Goal: Information Seeking & Learning: Learn about a topic

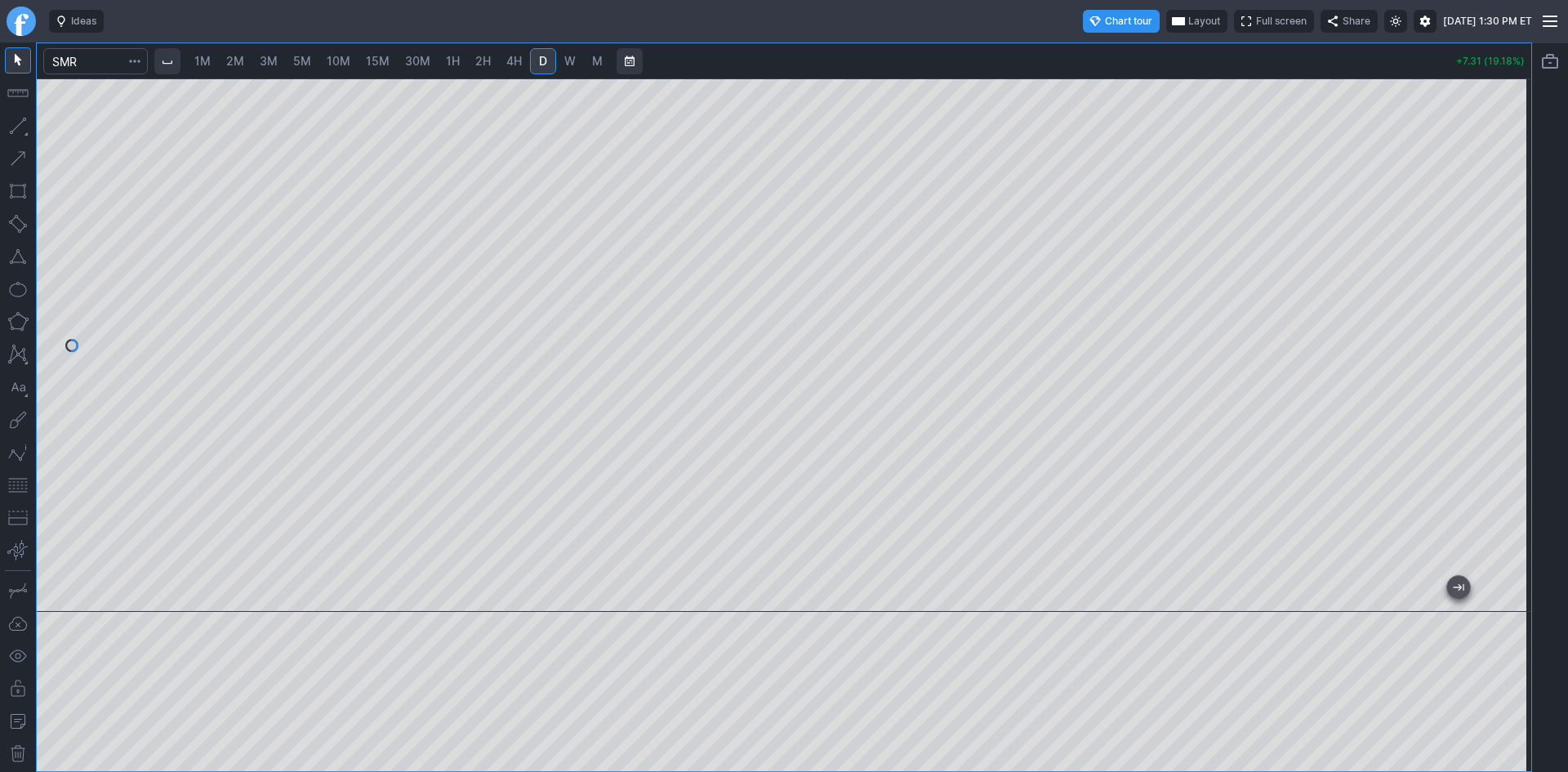
click at [422, 61] on span "30M" at bounding box center [417, 61] width 26 height 14
drag, startPoint x: 1518, startPoint y: 135, endPoint x: 1500, endPoint y: 237, distance: 103.6
click at [1506, 213] on div at bounding box center [1513, 340] width 34 height 492
drag, startPoint x: 1508, startPoint y: 232, endPoint x: 1496, endPoint y: 283, distance: 52.4
click at [1496, 283] on div at bounding box center [1513, 340] width 34 height 492
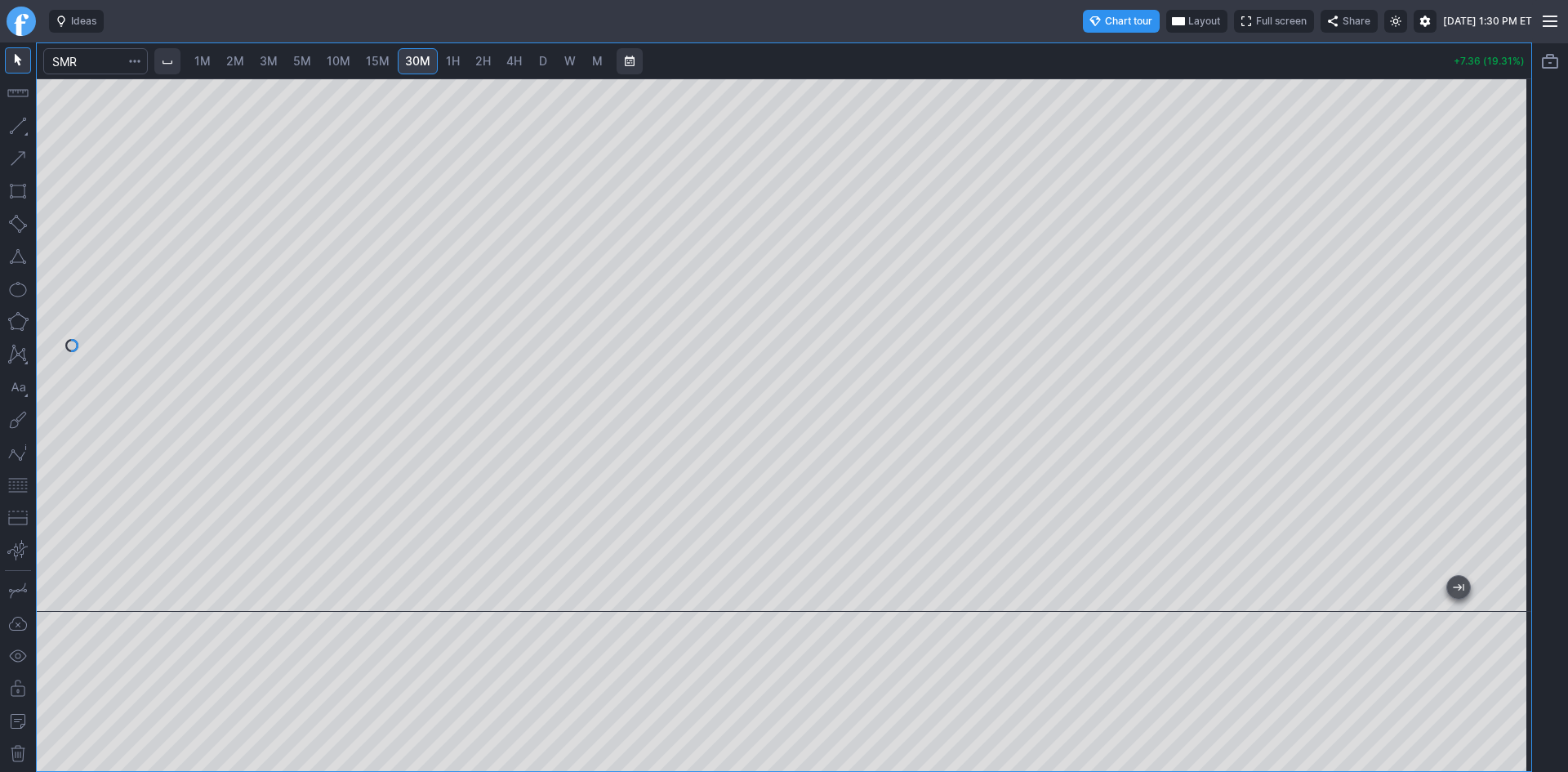
click at [1471, 298] on div at bounding box center [784, 345] width 1495 height 534
drag, startPoint x: 1517, startPoint y: 241, endPoint x: 1516, endPoint y: 264, distance: 23.0
click at [1516, 264] on div at bounding box center [1513, 340] width 34 height 492
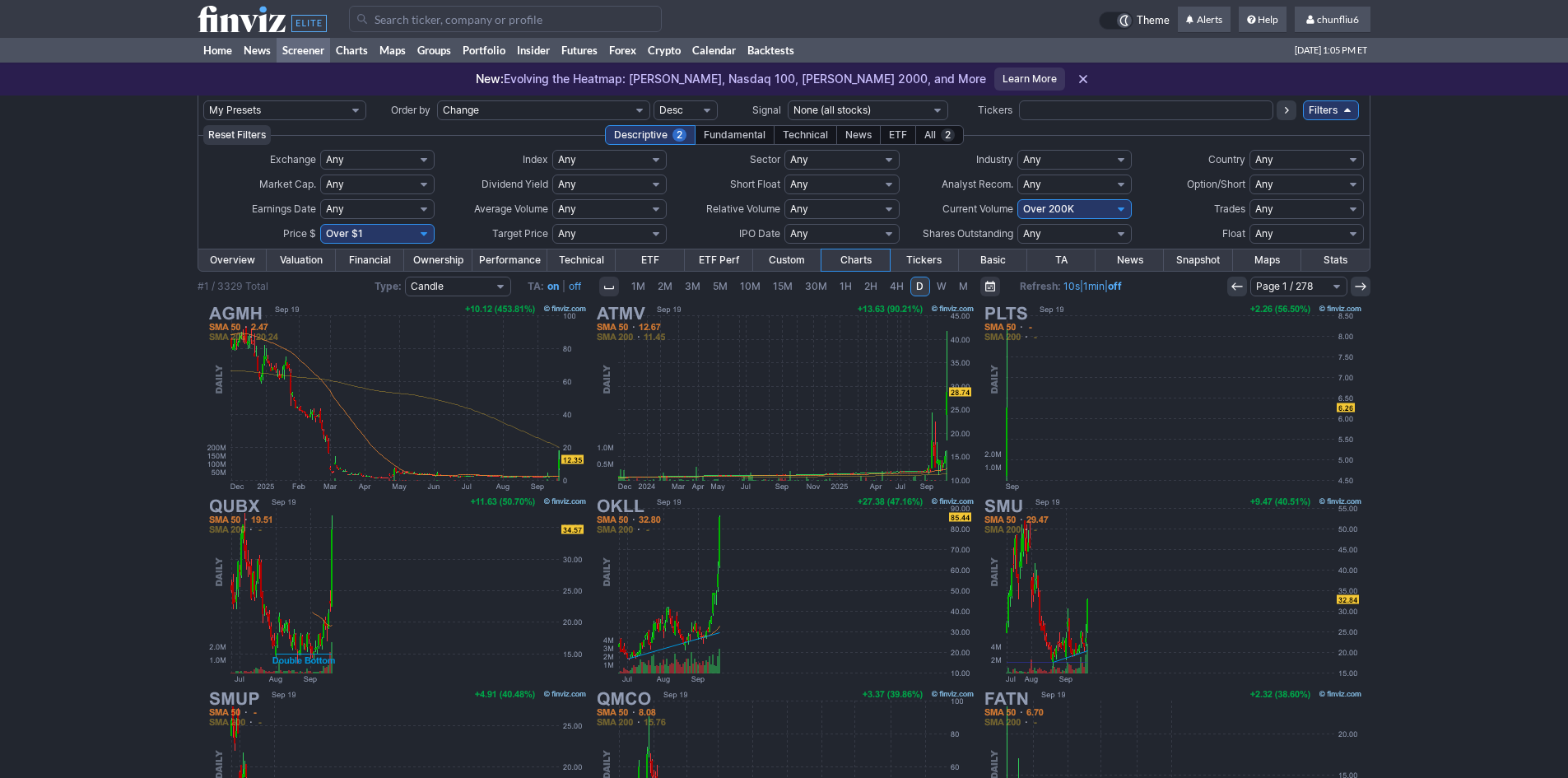
click at [500, 18] on input "Search" at bounding box center [505, 19] width 313 height 27
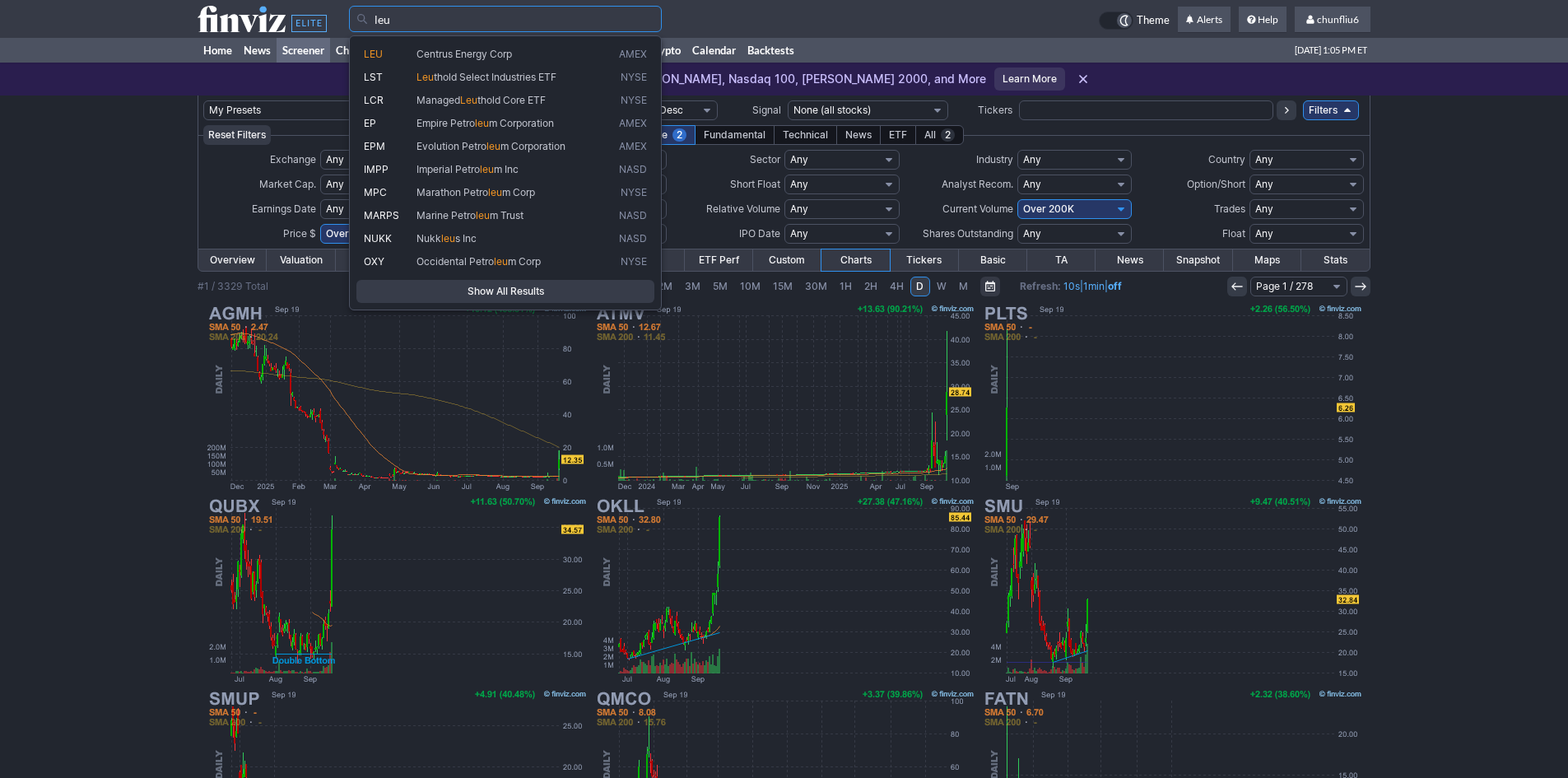
type input "leu"
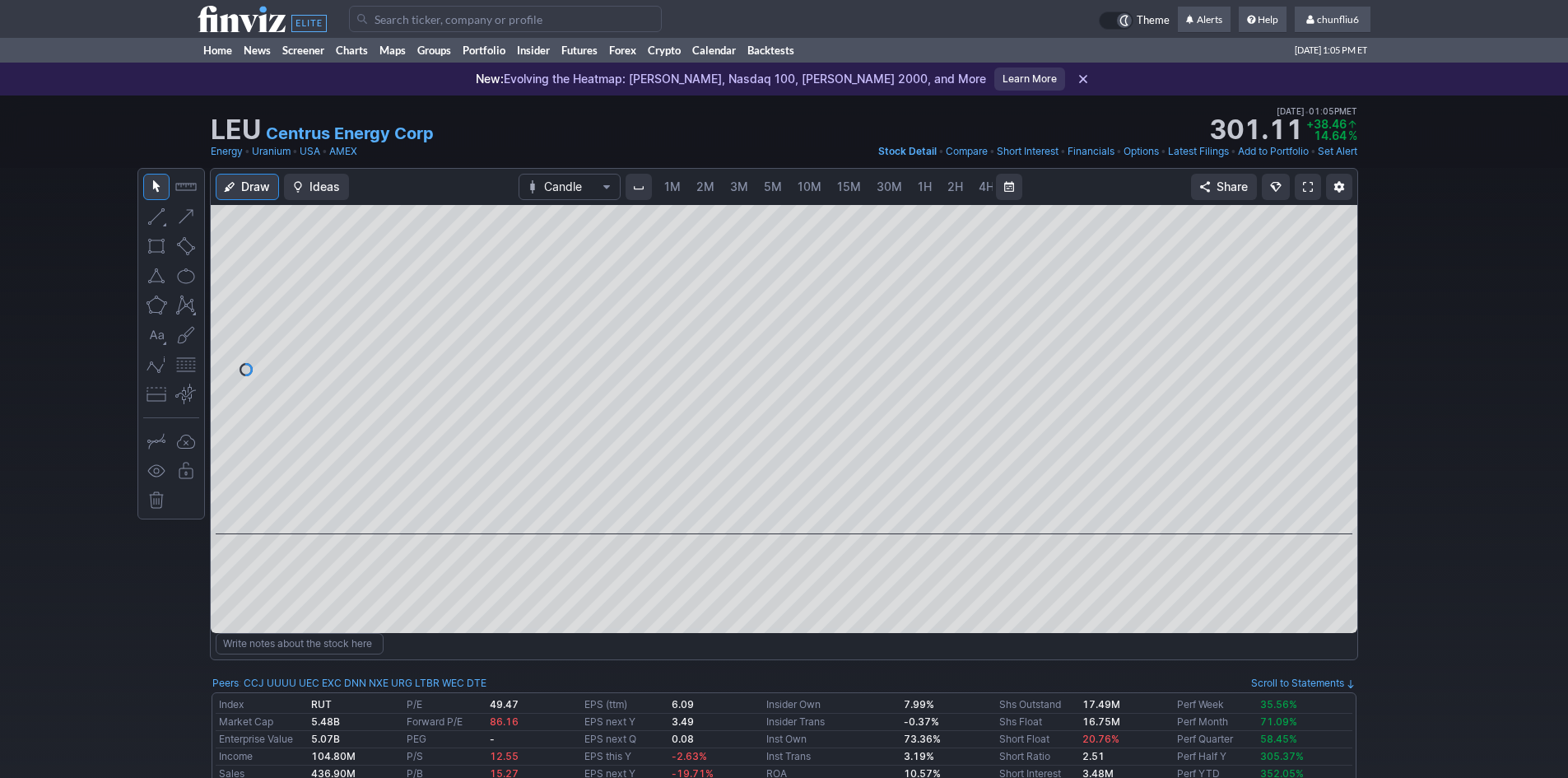
scroll to position [0, 89]
drag, startPoint x: 1343, startPoint y: 282, endPoint x: 1338, endPoint y: 296, distance: 14.9
click at [1338, 296] on div at bounding box center [1339, 366] width 35 height 288
click at [685, 178] on link "5M" at bounding box center [684, 187] width 33 height 27
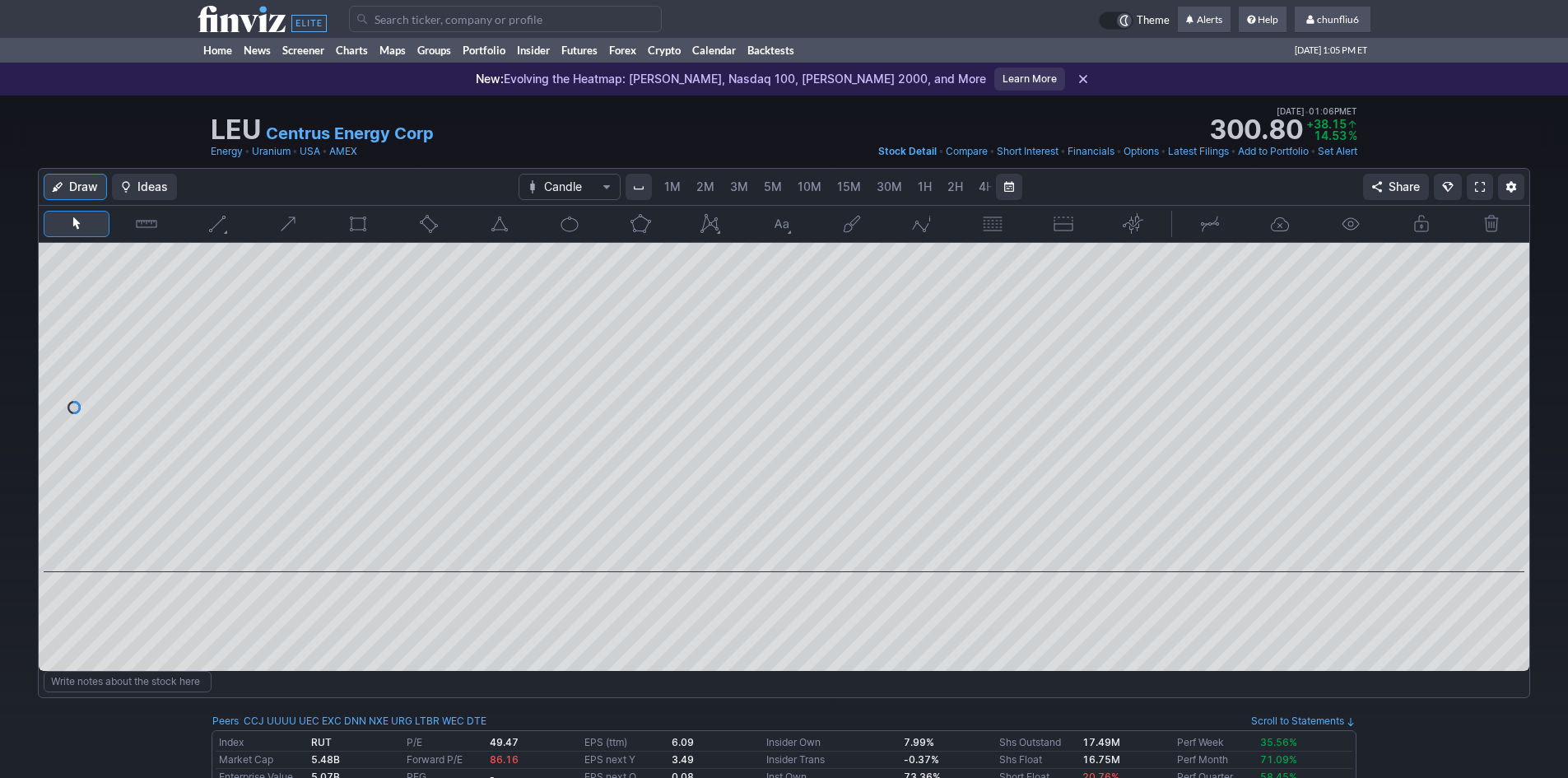
scroll to position [0, 89]
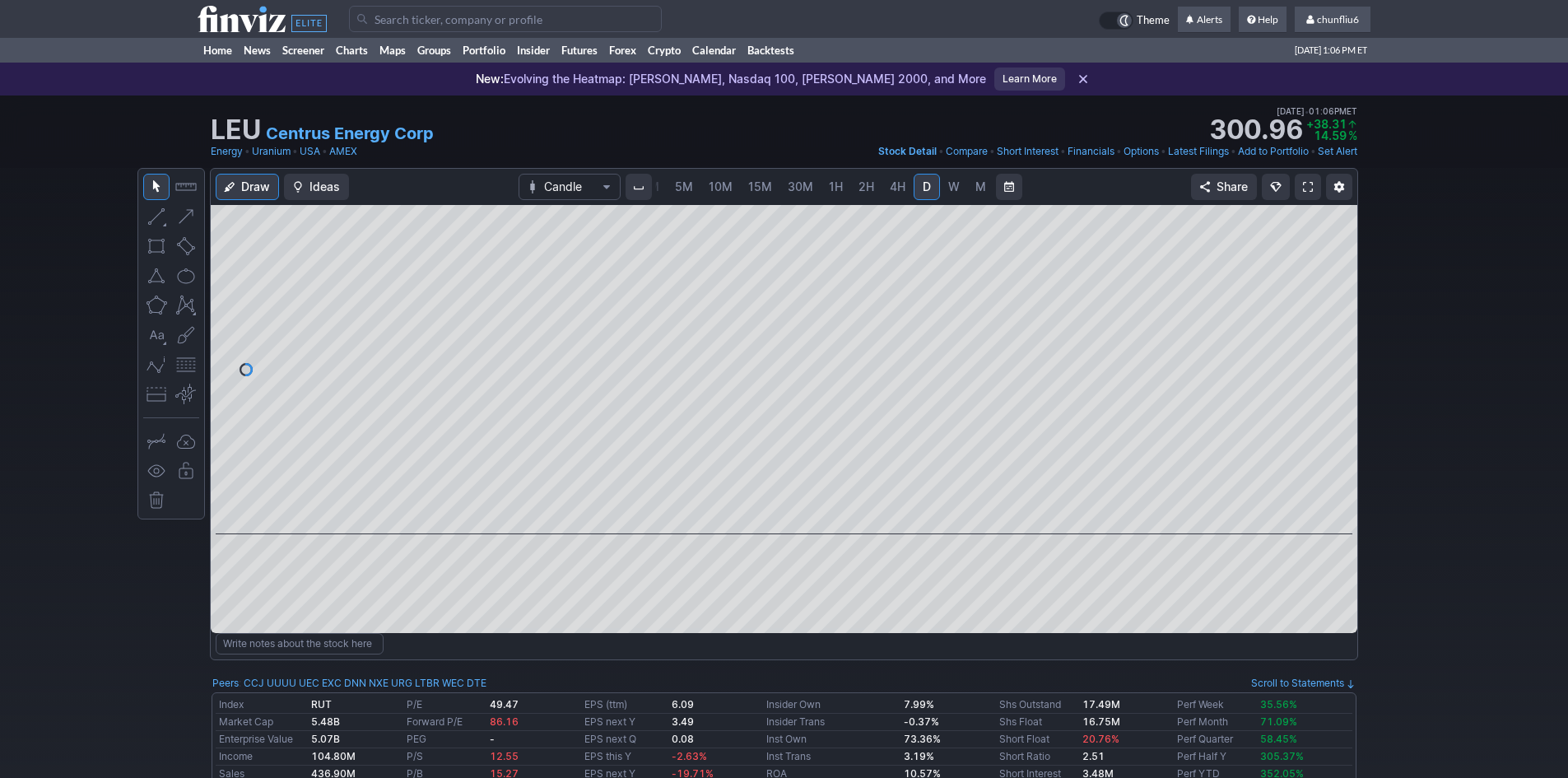
click at [403, 25] on input "Search" at bounding box center [505, 19] width 313 height 27
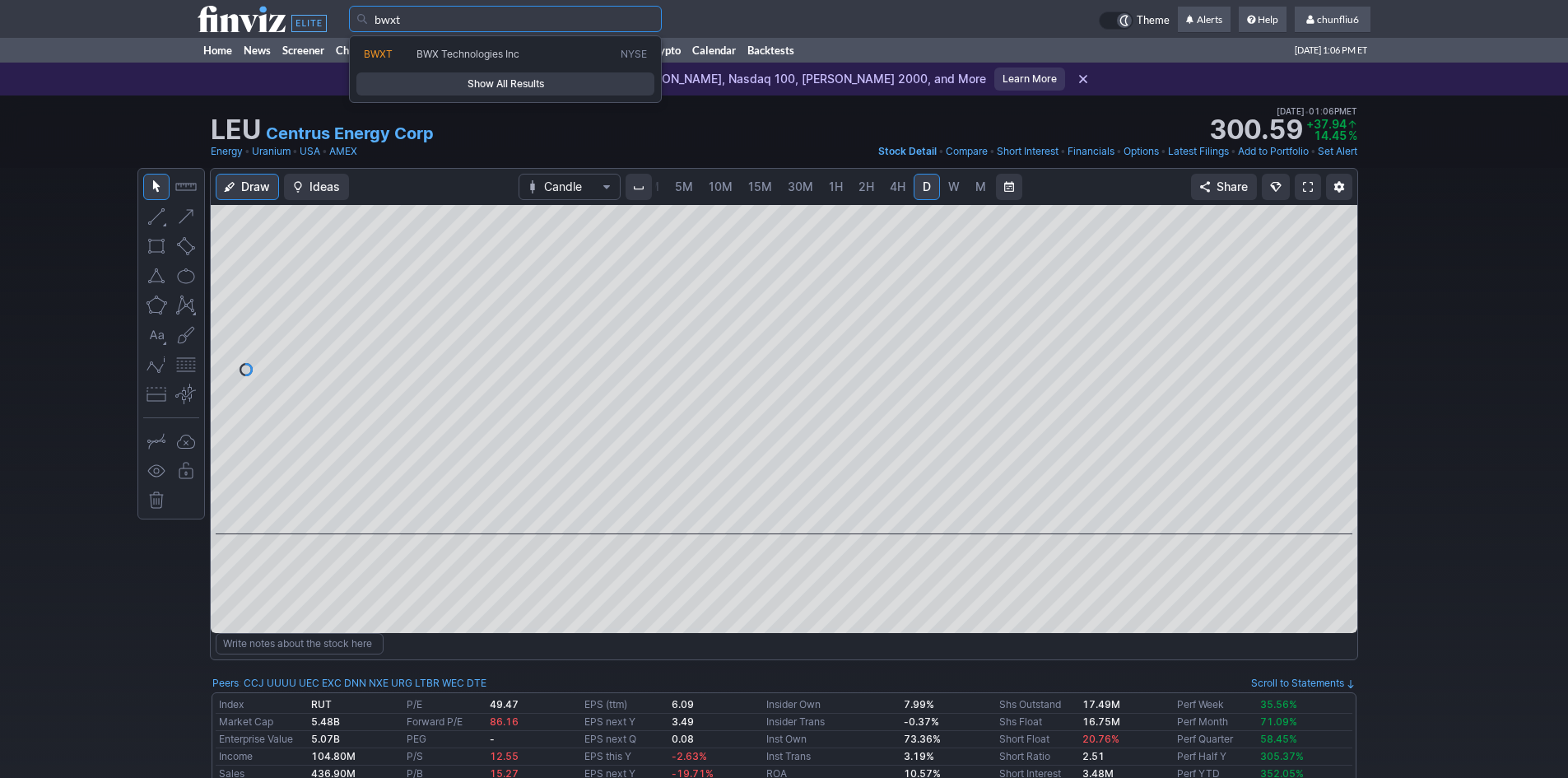
type input "bwxt"
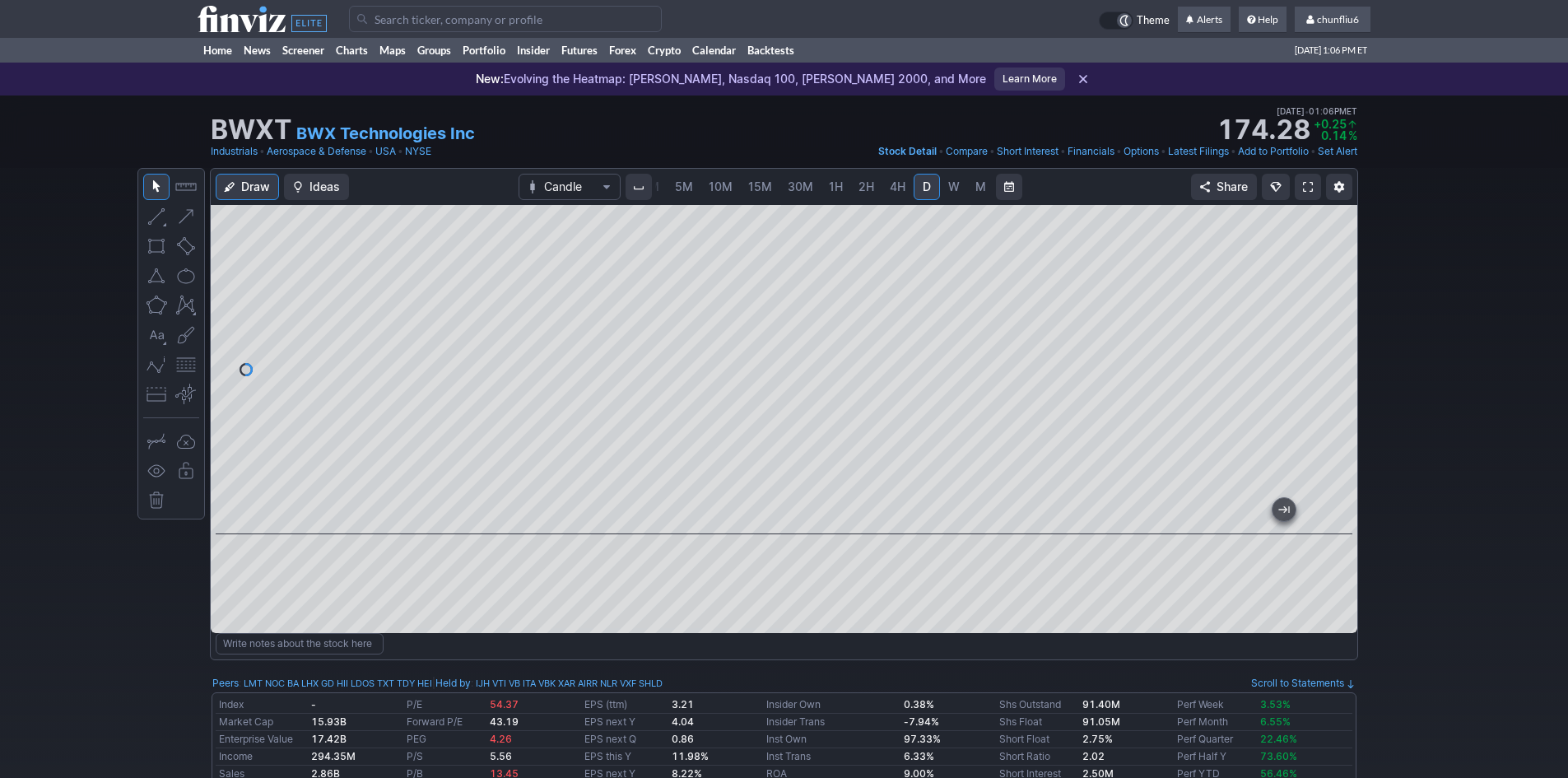
click at [382, 20] on input "Search" at bounding box center [505, 19] width 313 height 27
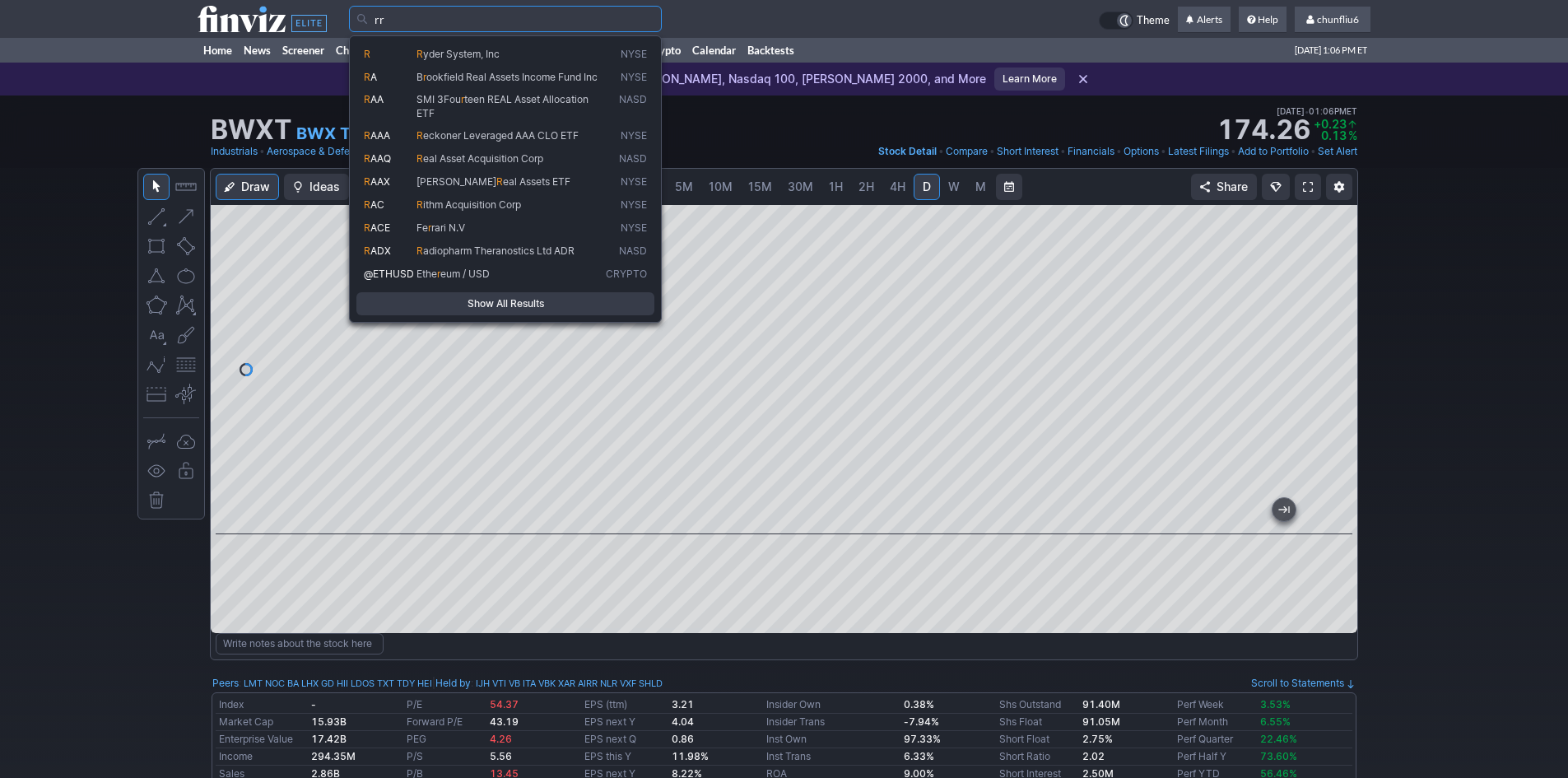
type input "r"
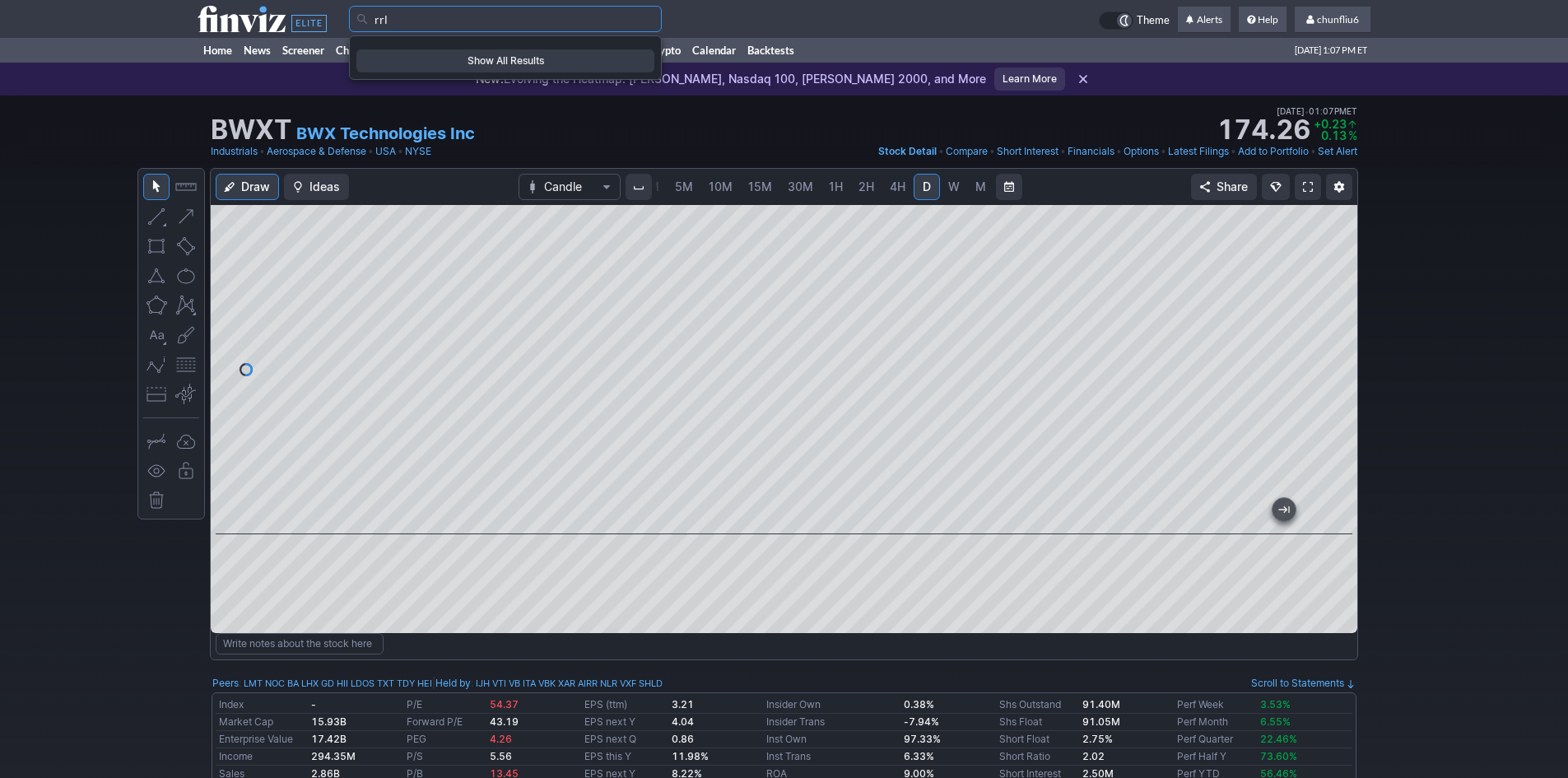
type input "rrl"
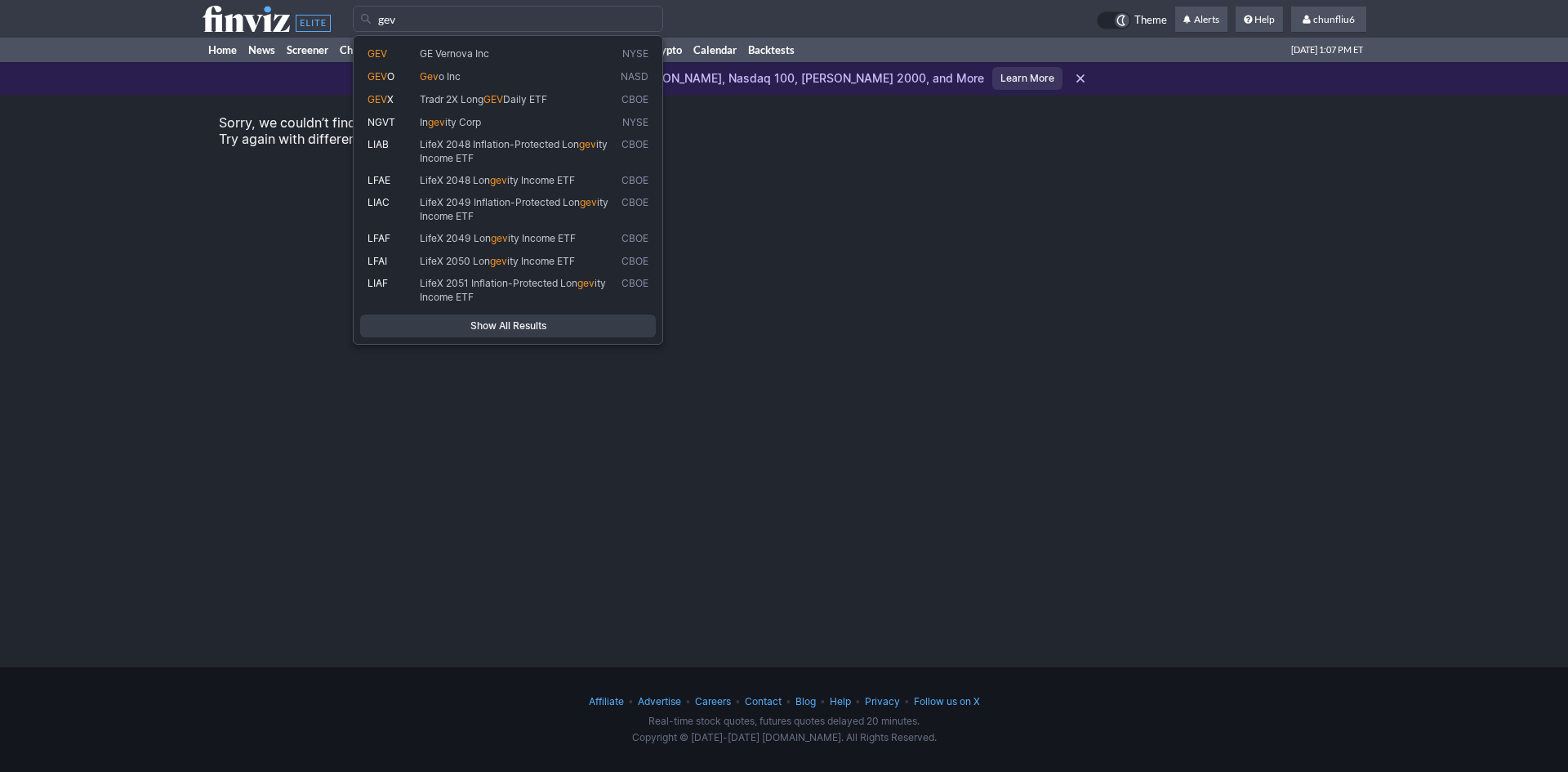
type input "gev"
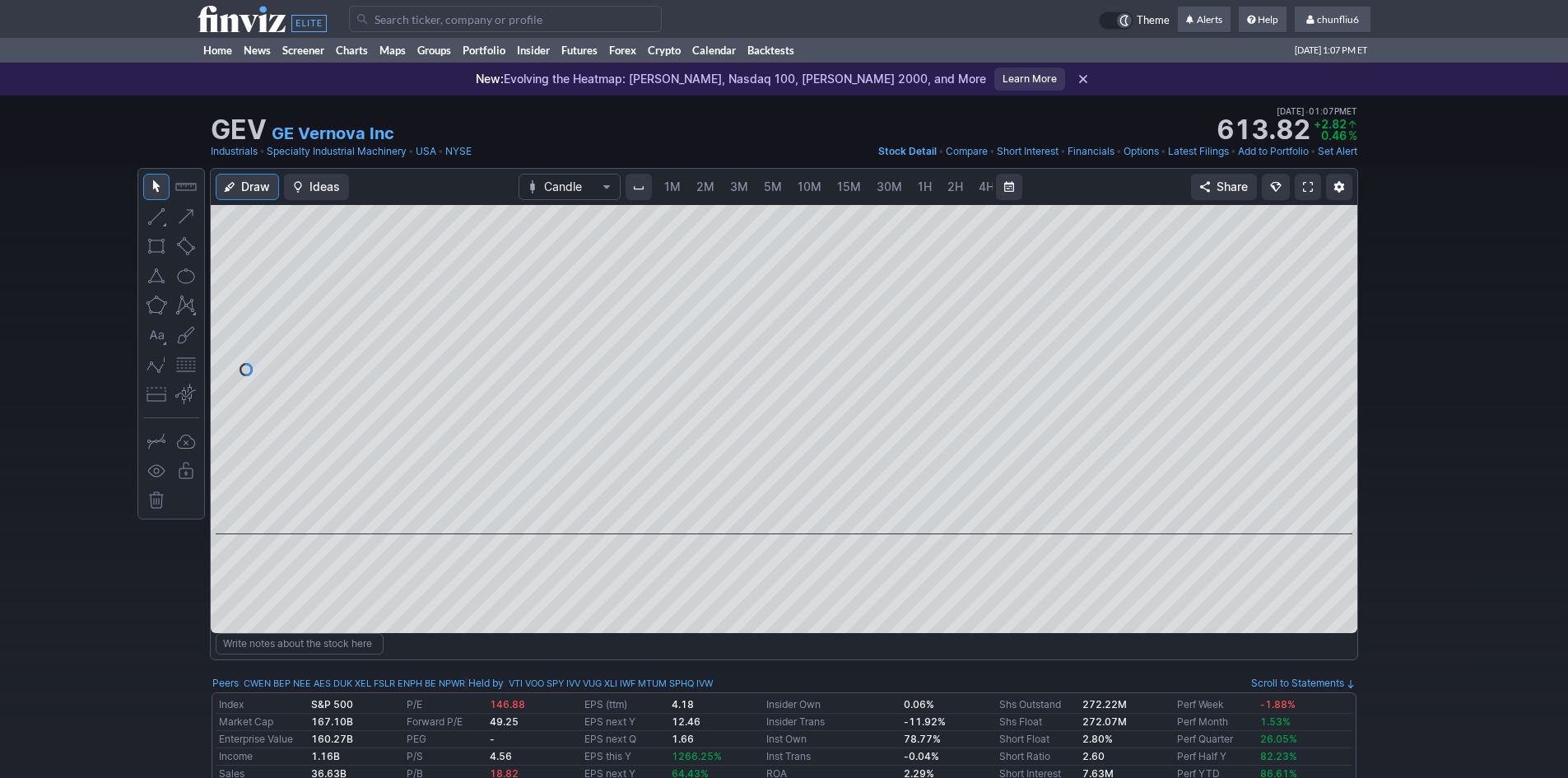
scroll to position [0, 89]
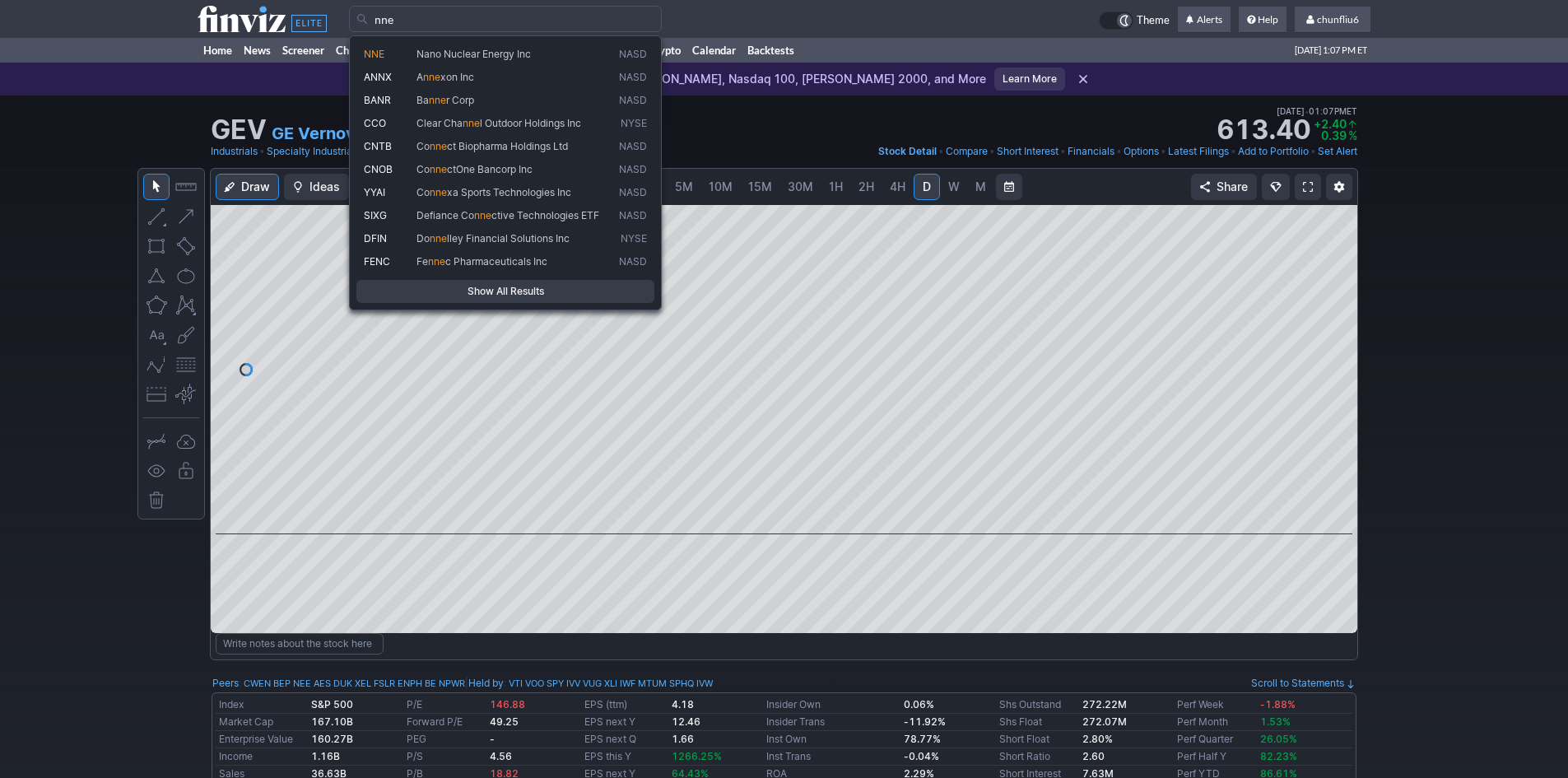
type input "nne"
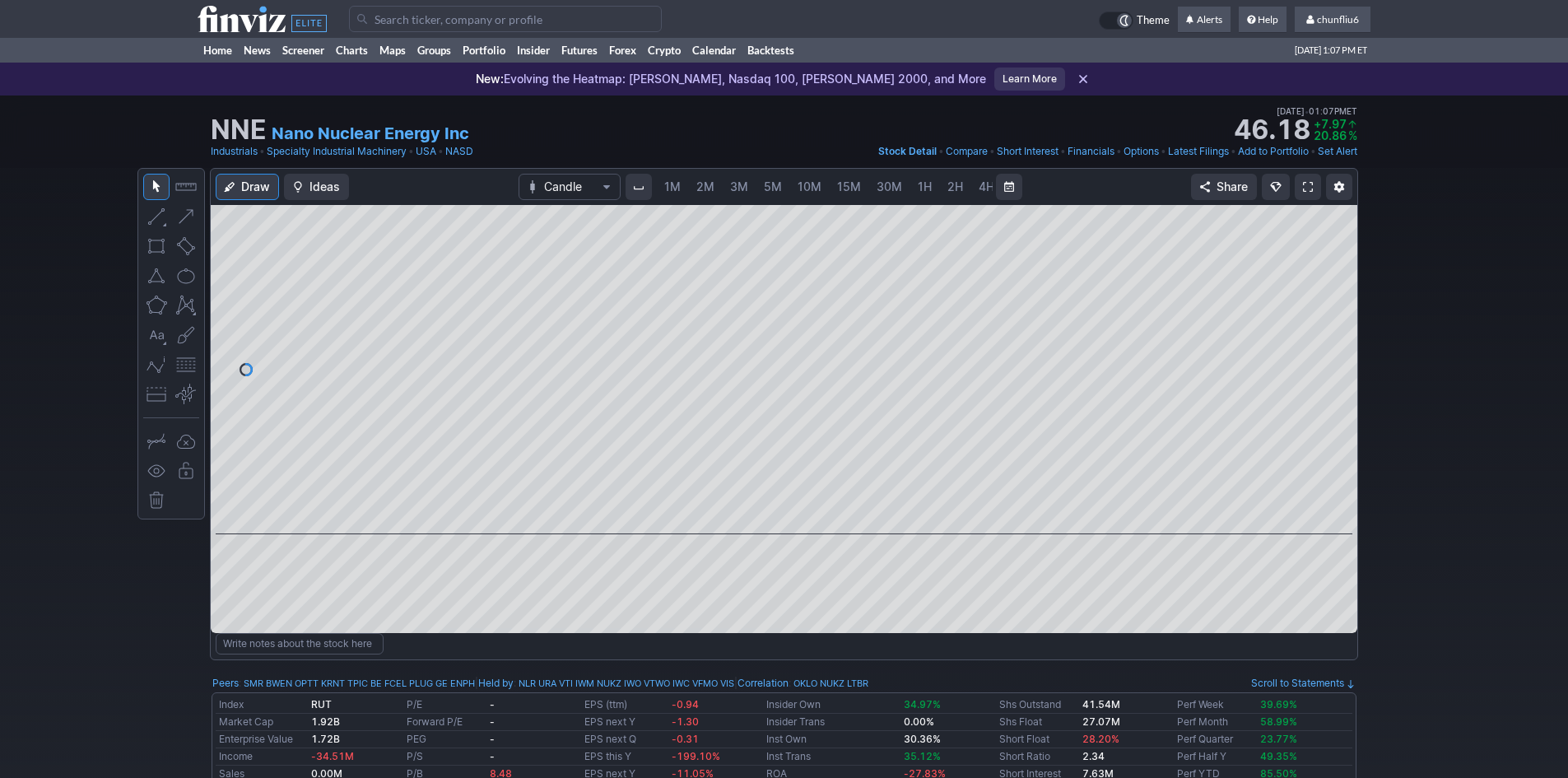
scroll to position [0, 89]
drag, startPoint x: 1340, startPoint y: 248, endPoint x: 1325, endPoint y: 320, distance: 73.5
click at [1325, 320] on div at bounding box center [1339, 366] width 35 height 288
click at [364, 463] on div at bounding box center [784, 369] width 1147 height 329
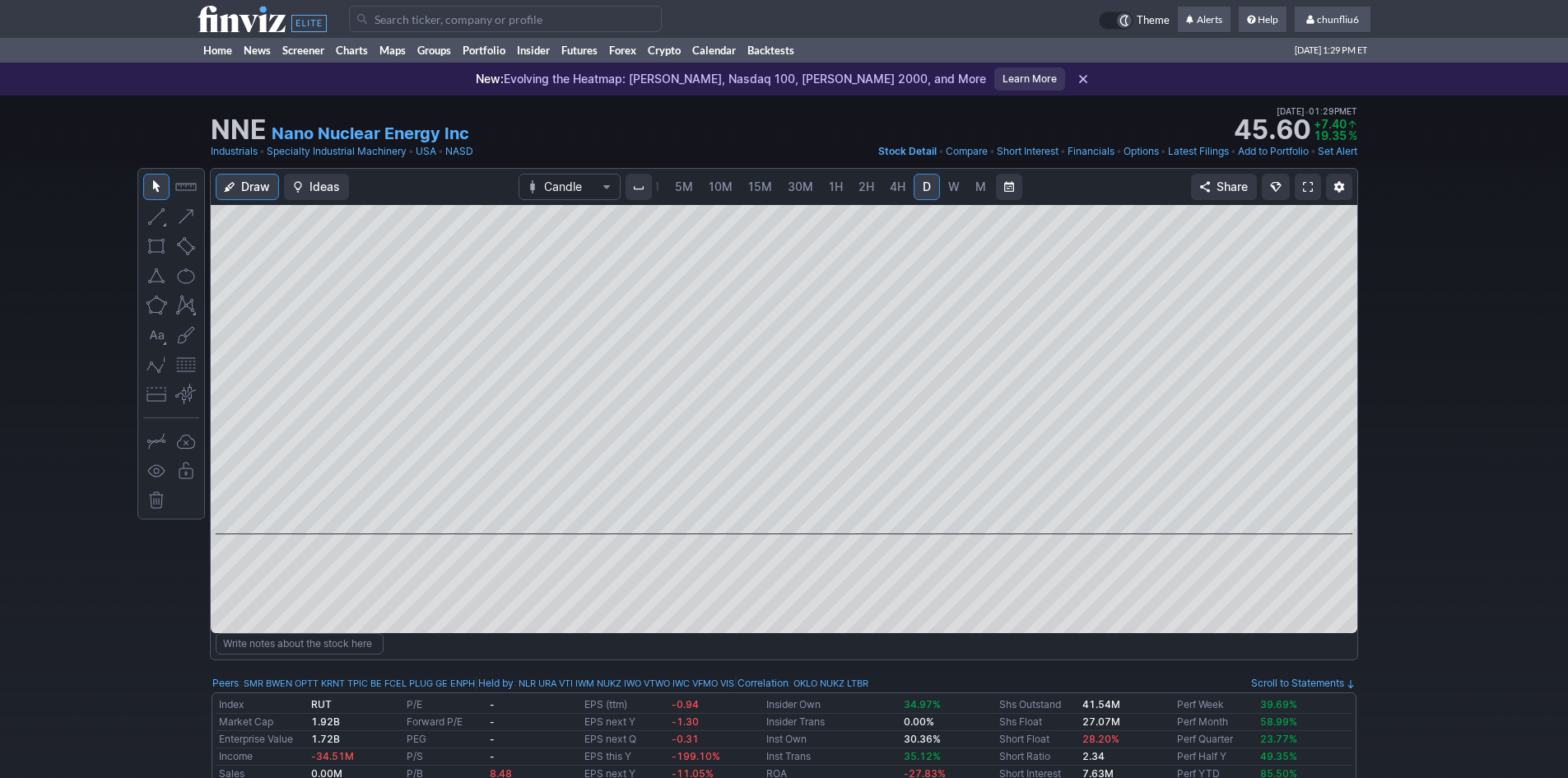
click at [1315, 185] on link at bounding box center [1308, 187] width 27 height 27
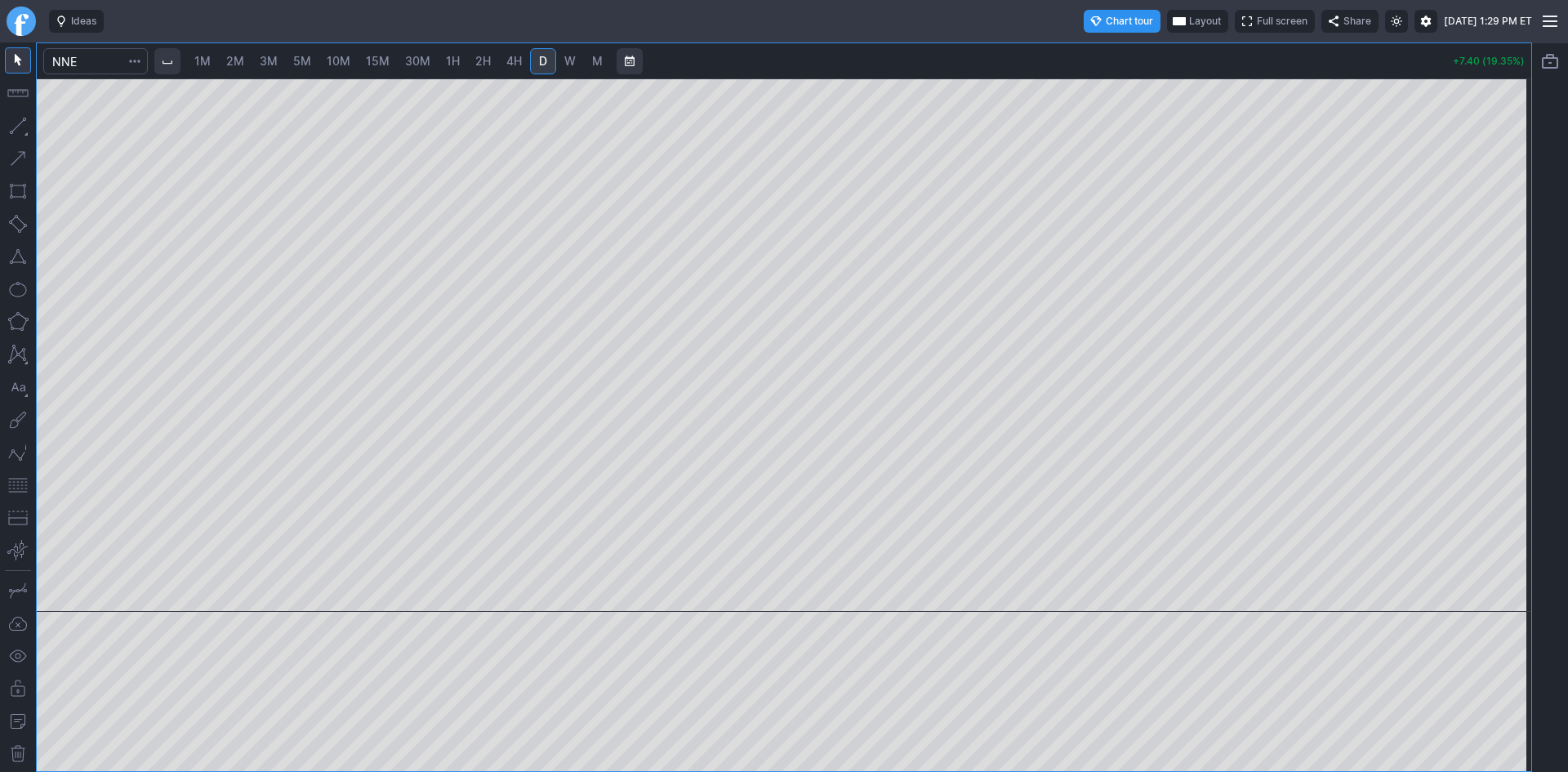
click at [204, 59] on span "1M" at bounding box center [202, 61] width 16 height 14
drag, startPoint x: 1519, startPoint y: 188, endPoint x: 1497, endPoint y: 311, distance: 125.0
click at [1499, 309] on div at bounding box center [1513, 340] width 34 height 492
click at [332, 55] on span "10M" at bounding box center [338, 61] width 24 height 14
drag, startPoint x: 1504, startPoint y: 156, endPoint x: 1506, endPoint y: 225, distance: 69.0
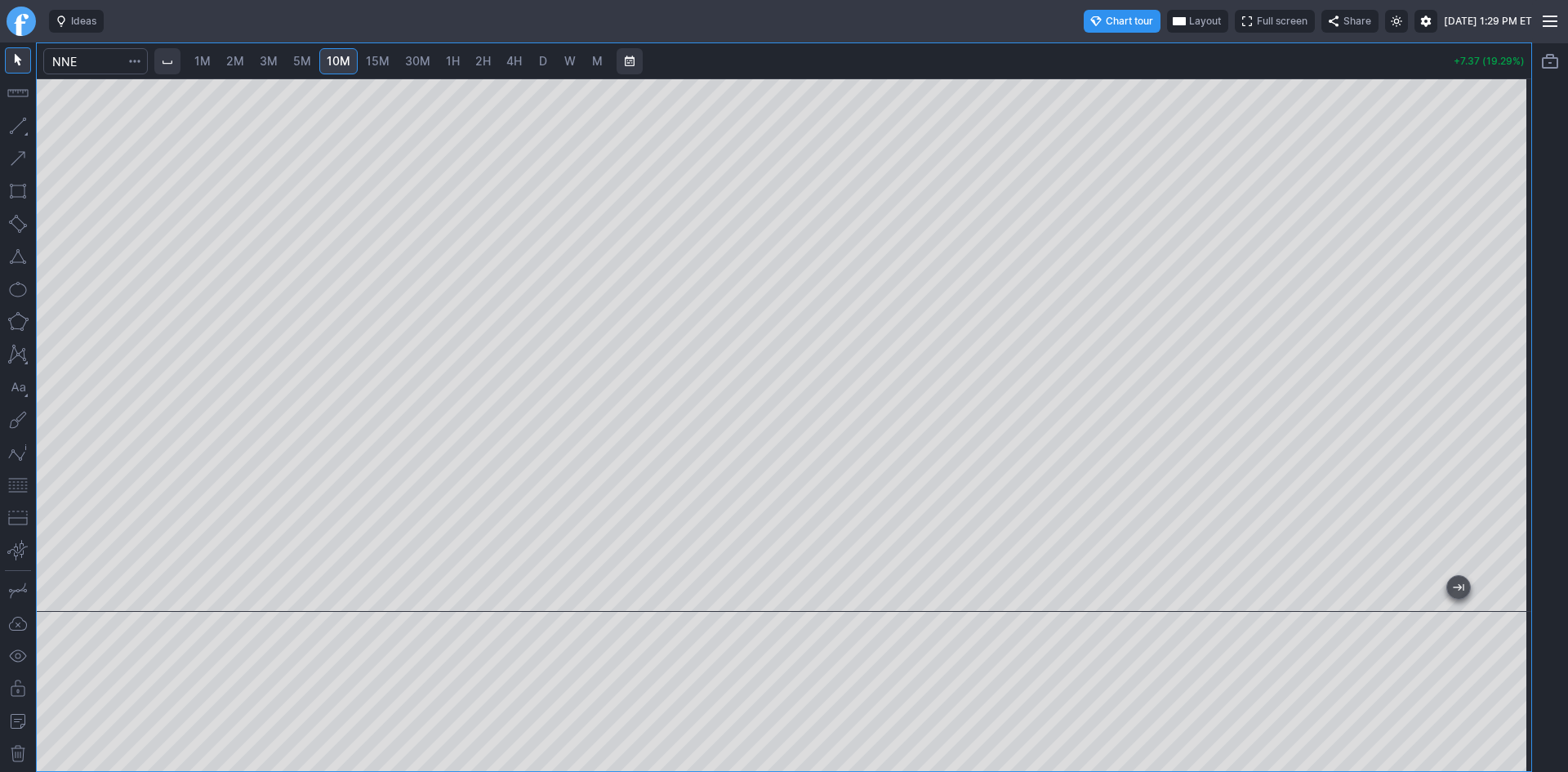
click at [1506, 225] on div at bounding box center [1513, 340] width 34 height 492
click at [536, 429] on div at bounding box center [784, 345] width 1495 height 534
click at [387, 59] on span "15M" at bounding box center [377, 61] width 24 height 14
click at [412, 62] on span "30M" at bounding box center [417, 61] width 26 height 14
drag, startPoint x: 1511, startPoint y: 187, endPoint x: 1499, endPoint y: 269, distance: 82.9
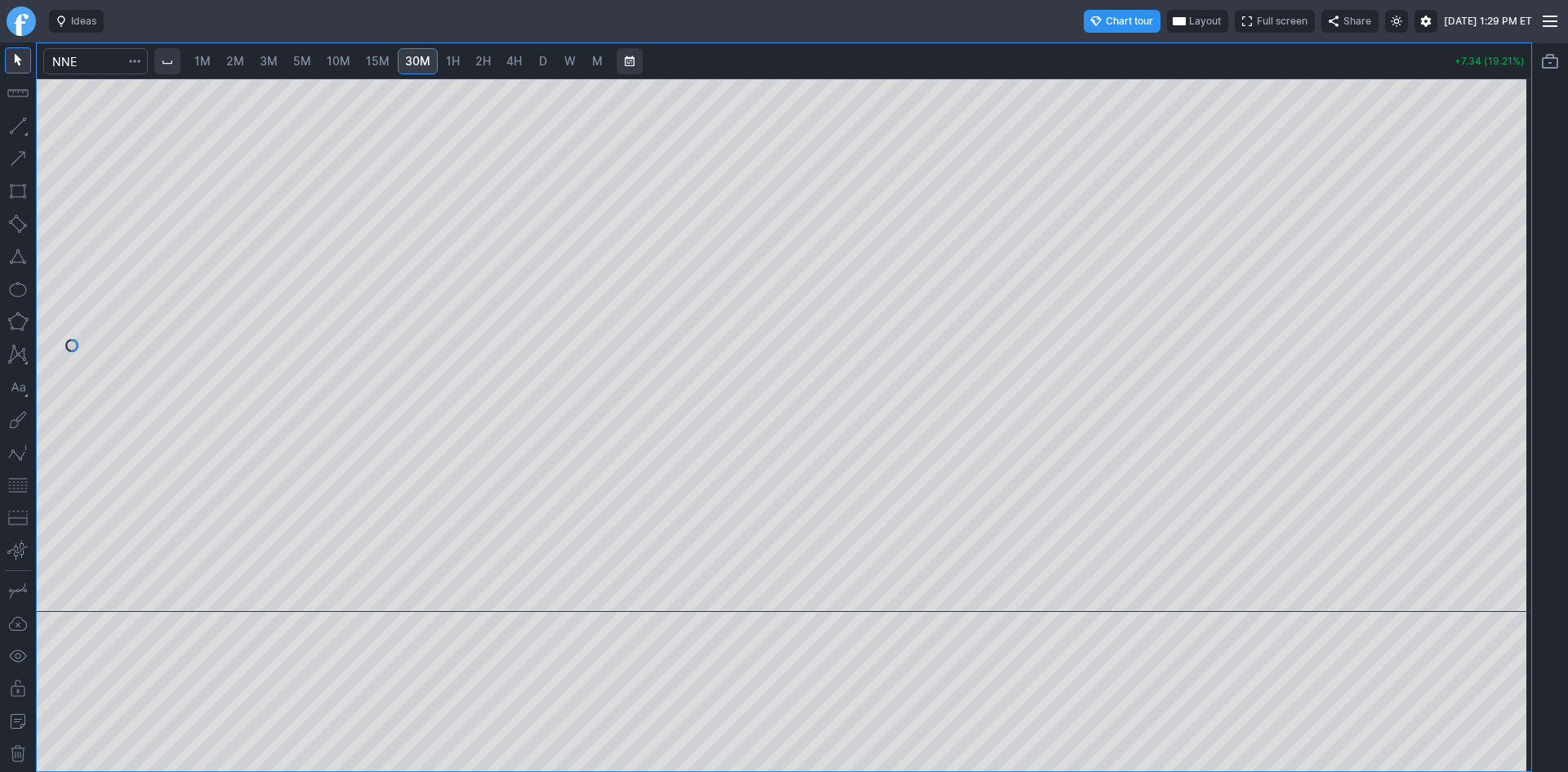
click at [1503, 266] on div at bounding box center [1513, 340] width 34 height 492
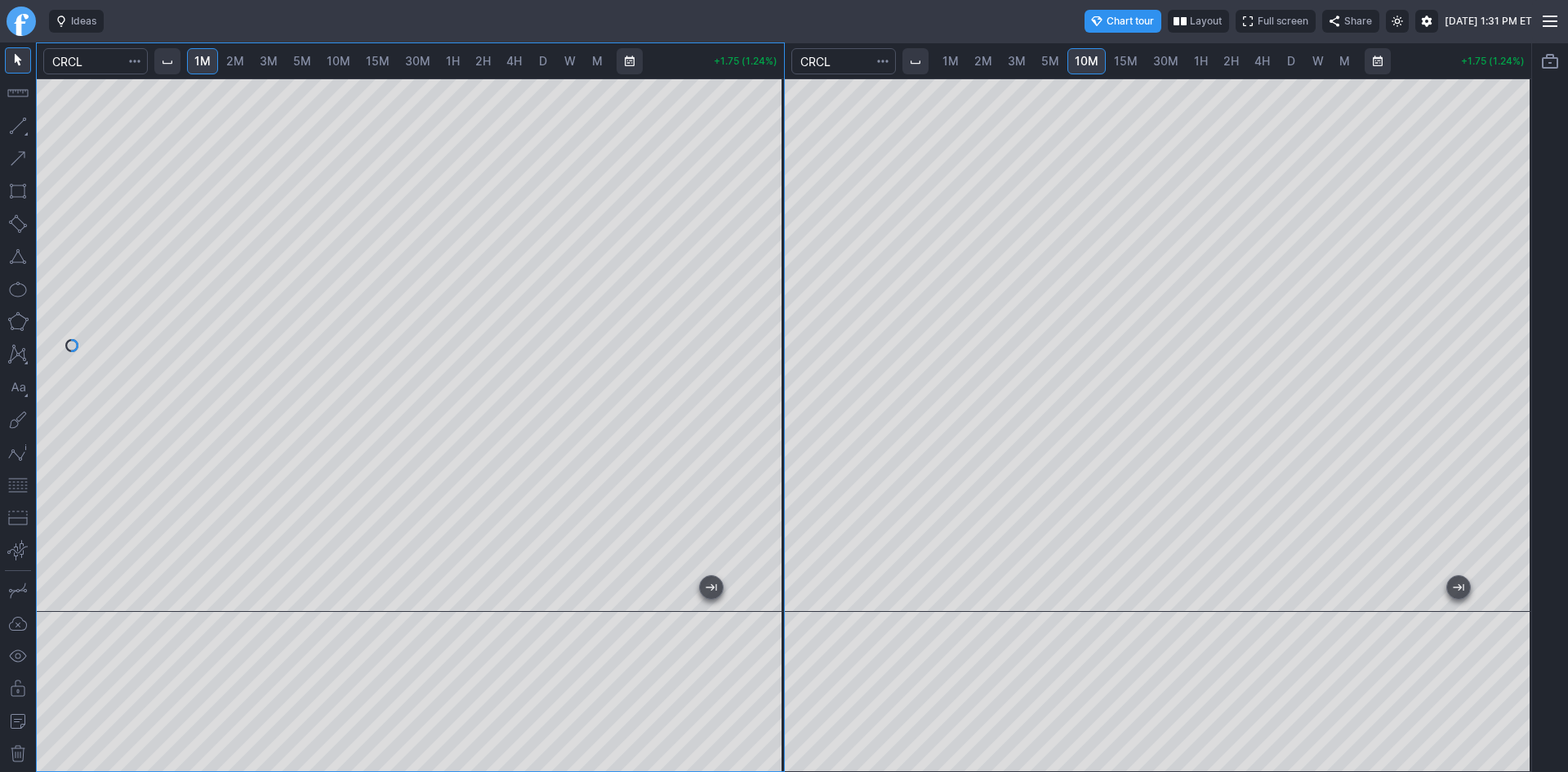
drag, startPoint x: 773, startPoint y: 168, endPoint x: 774, endPoint y: 231, distance: 63.0
click at [774, 231] on div at bounding box center [767, 340] width 34 height 492
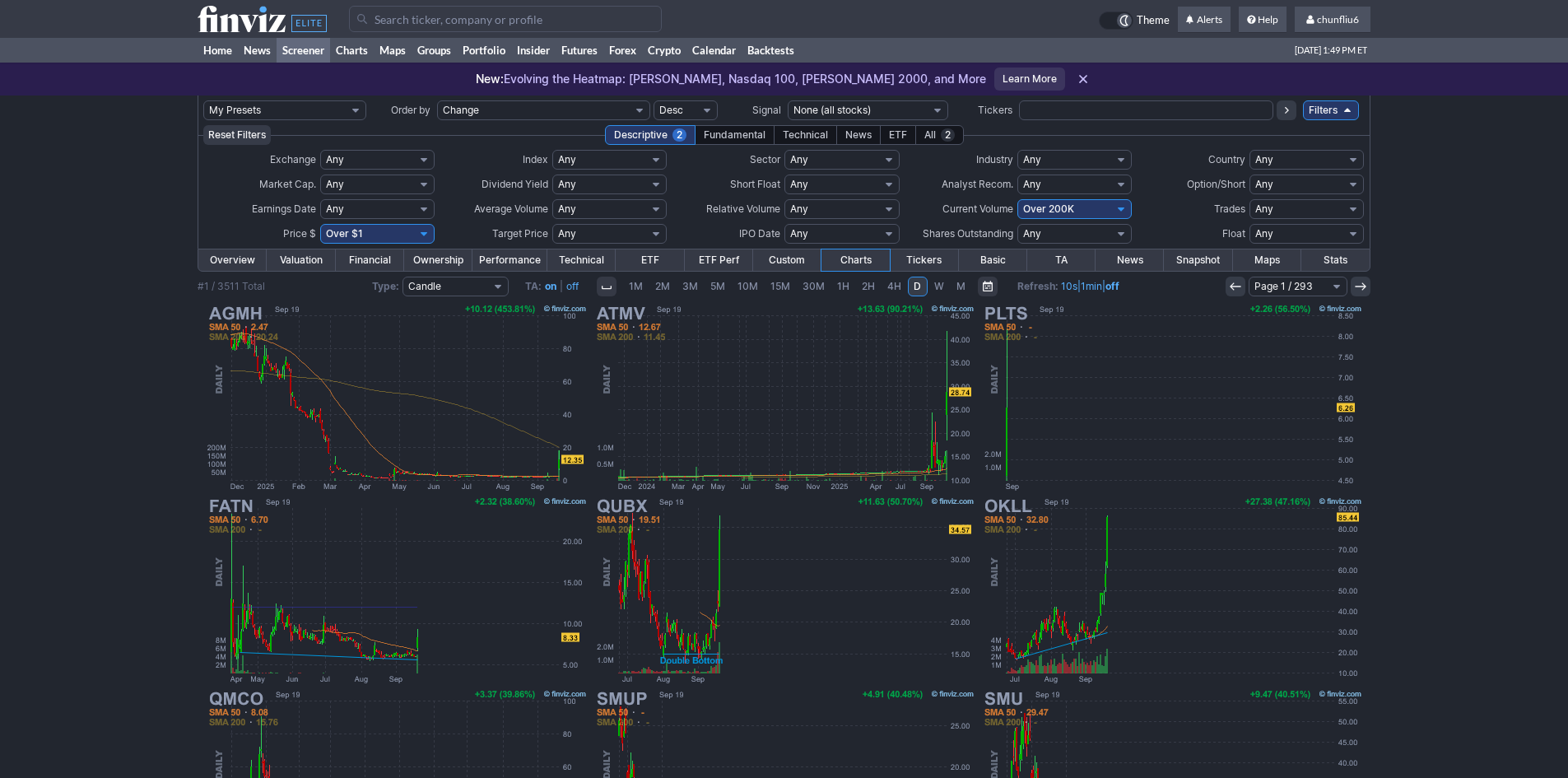
click at [1041, 212] on select "Any Under 50K Under 100K Under 500K Under 750K Under 1M Over 0 Over 50K Over 10…" at bounding box center [1075, 209] width 114 height 20
select select "o500"
click at [1018, 199] on select "Any Under 50K Under 100K Under 500K Under 750K Under 1M Over 0 Over 50K Over 10…" at bounding box center [1075, 209] width 114 height 20
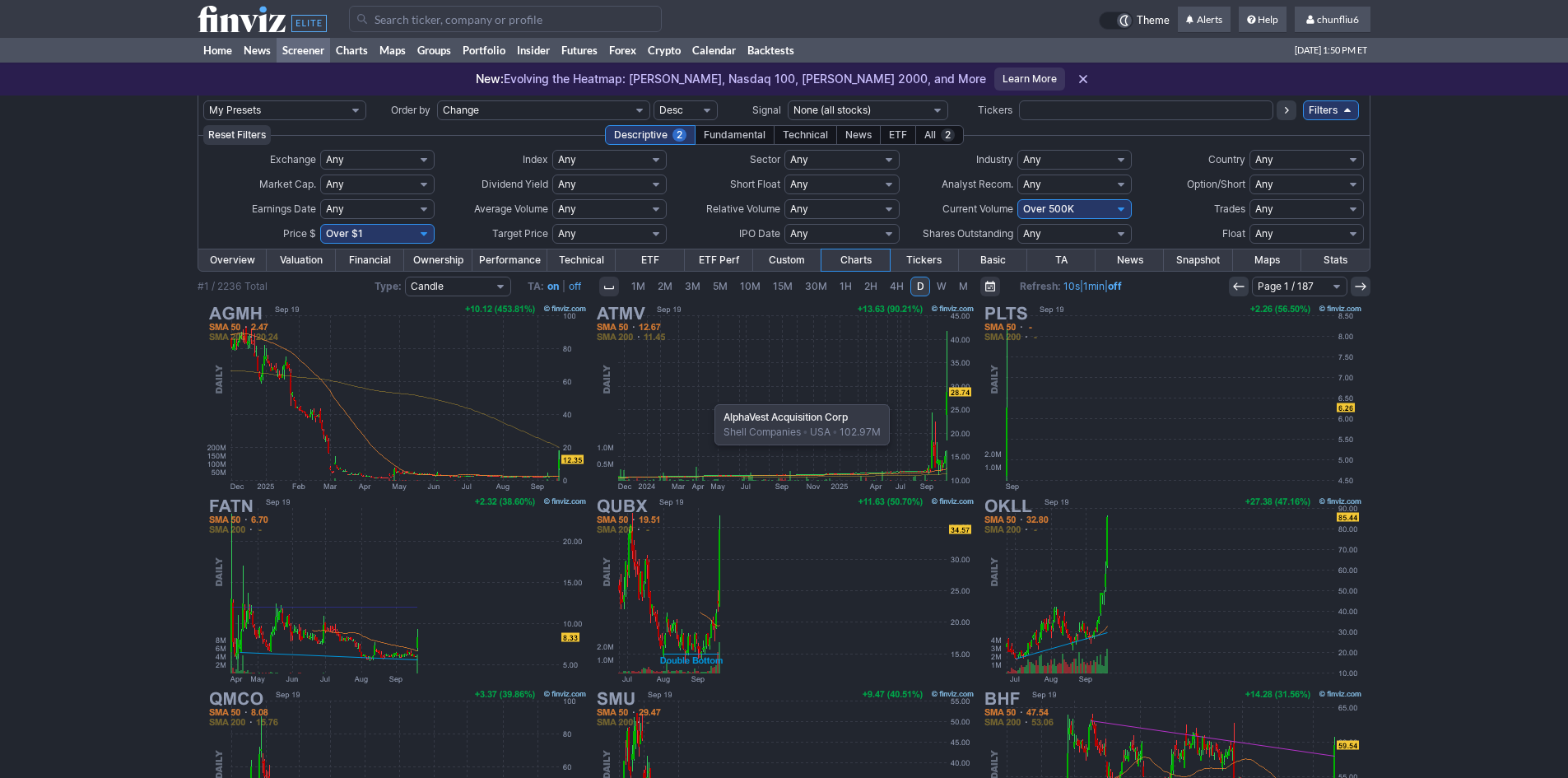
click at [706, 396] on img at bounding box center [784, 397] width 386 height 192
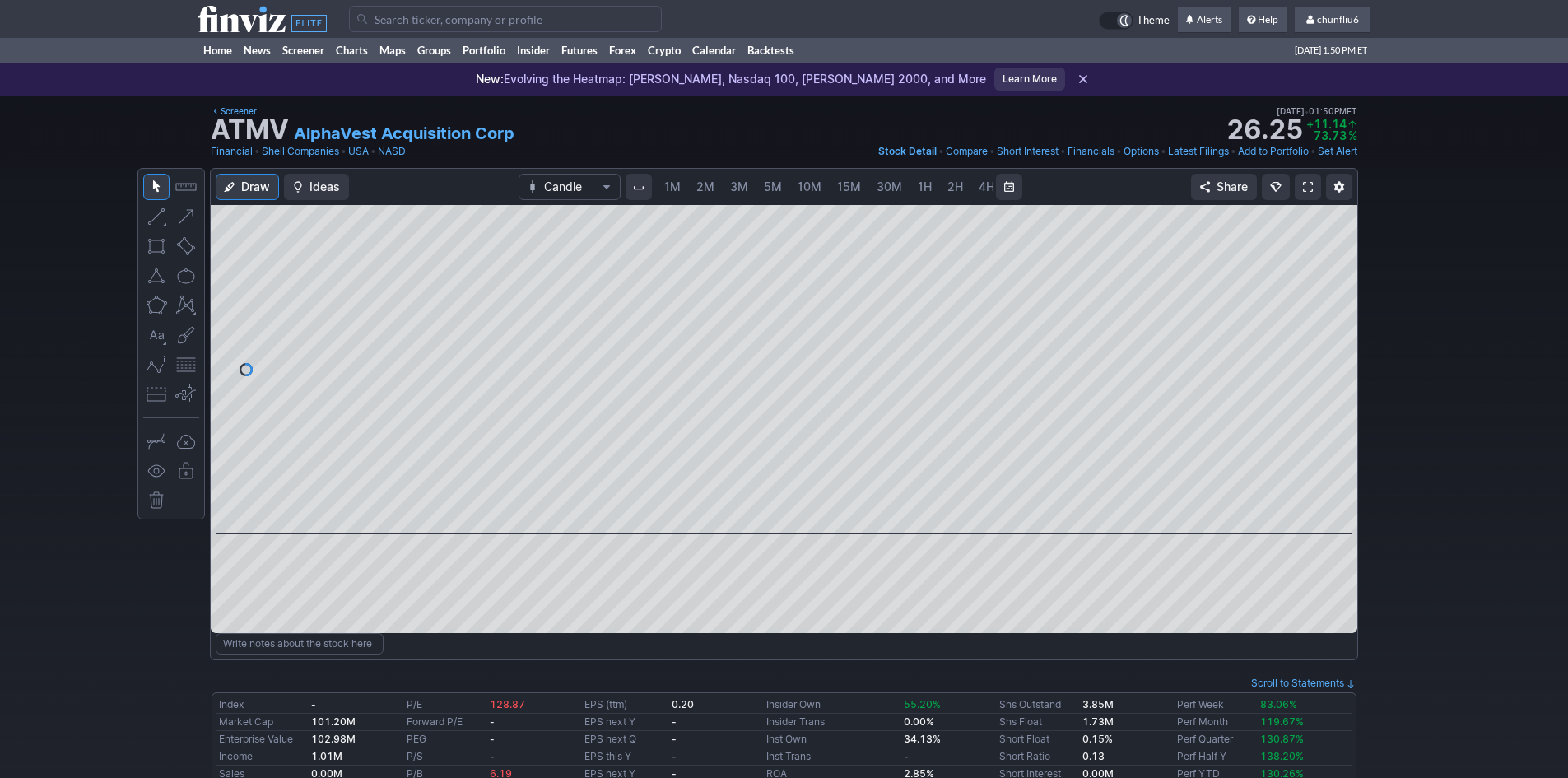
scroll to position [0, 89]
click at [677, 181] on span "5M" at bounding box center [684, 187] width 18 height 14
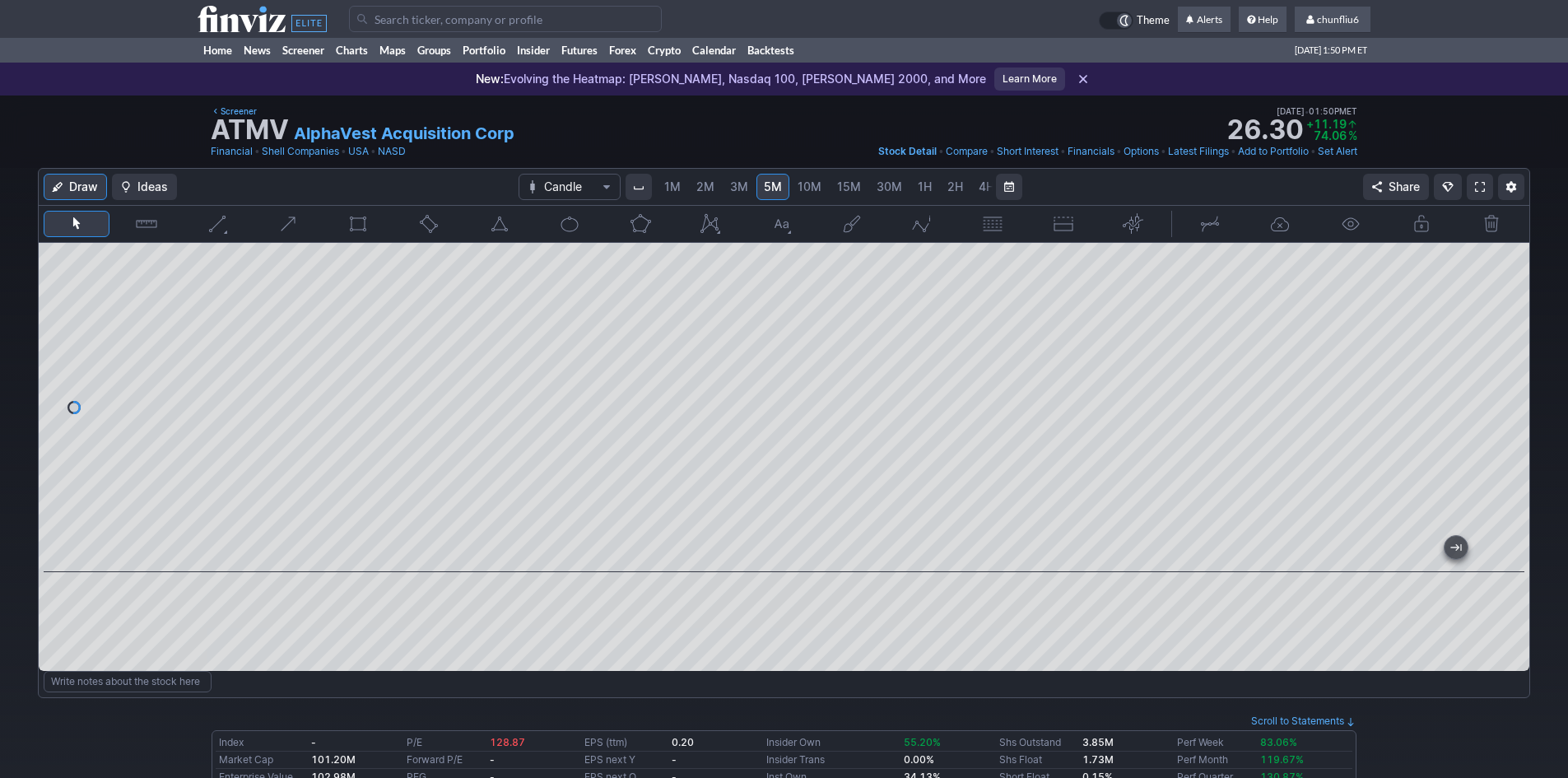
scroll to position [0, 89]
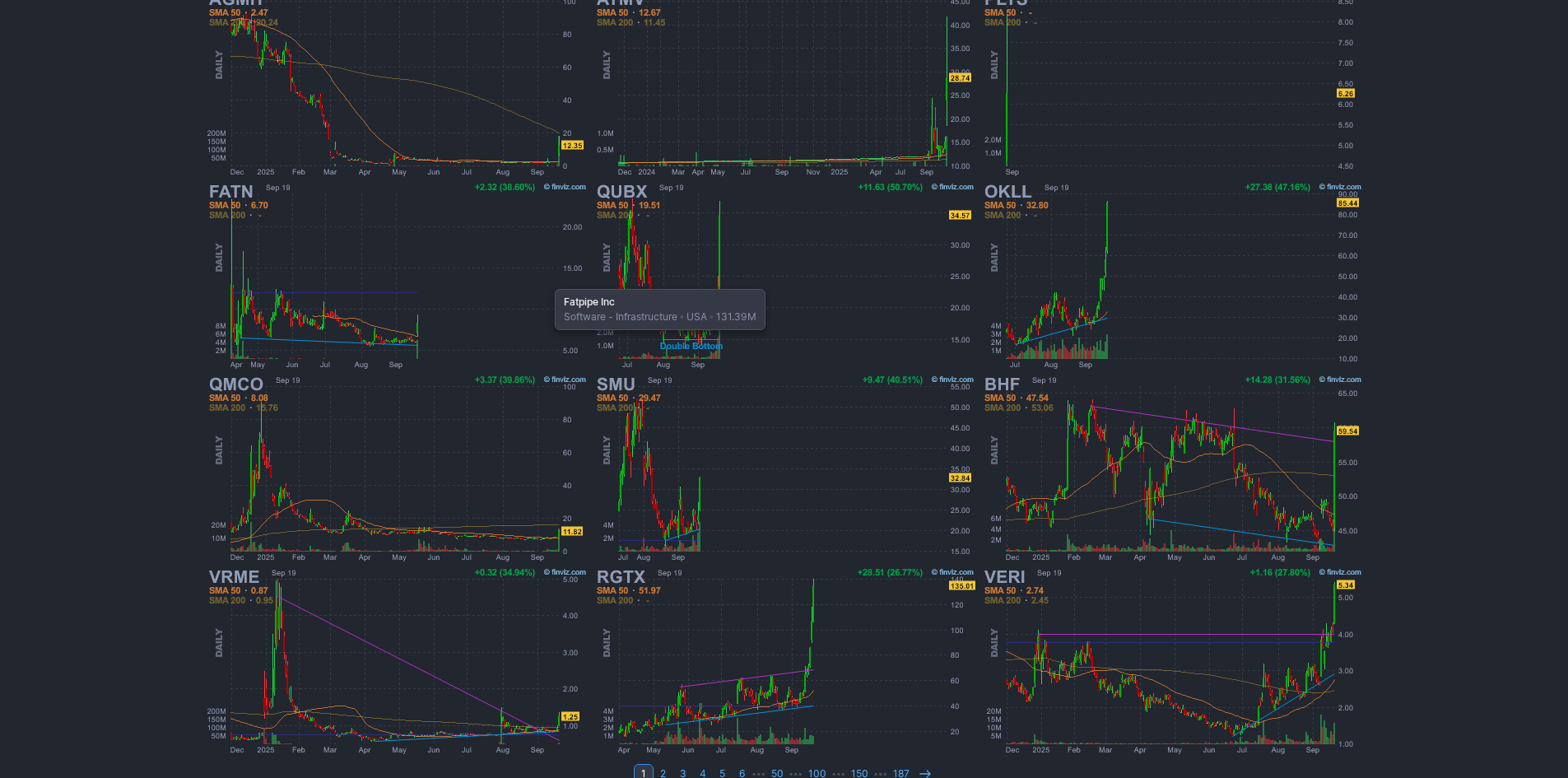
scroll to position [329, 0]
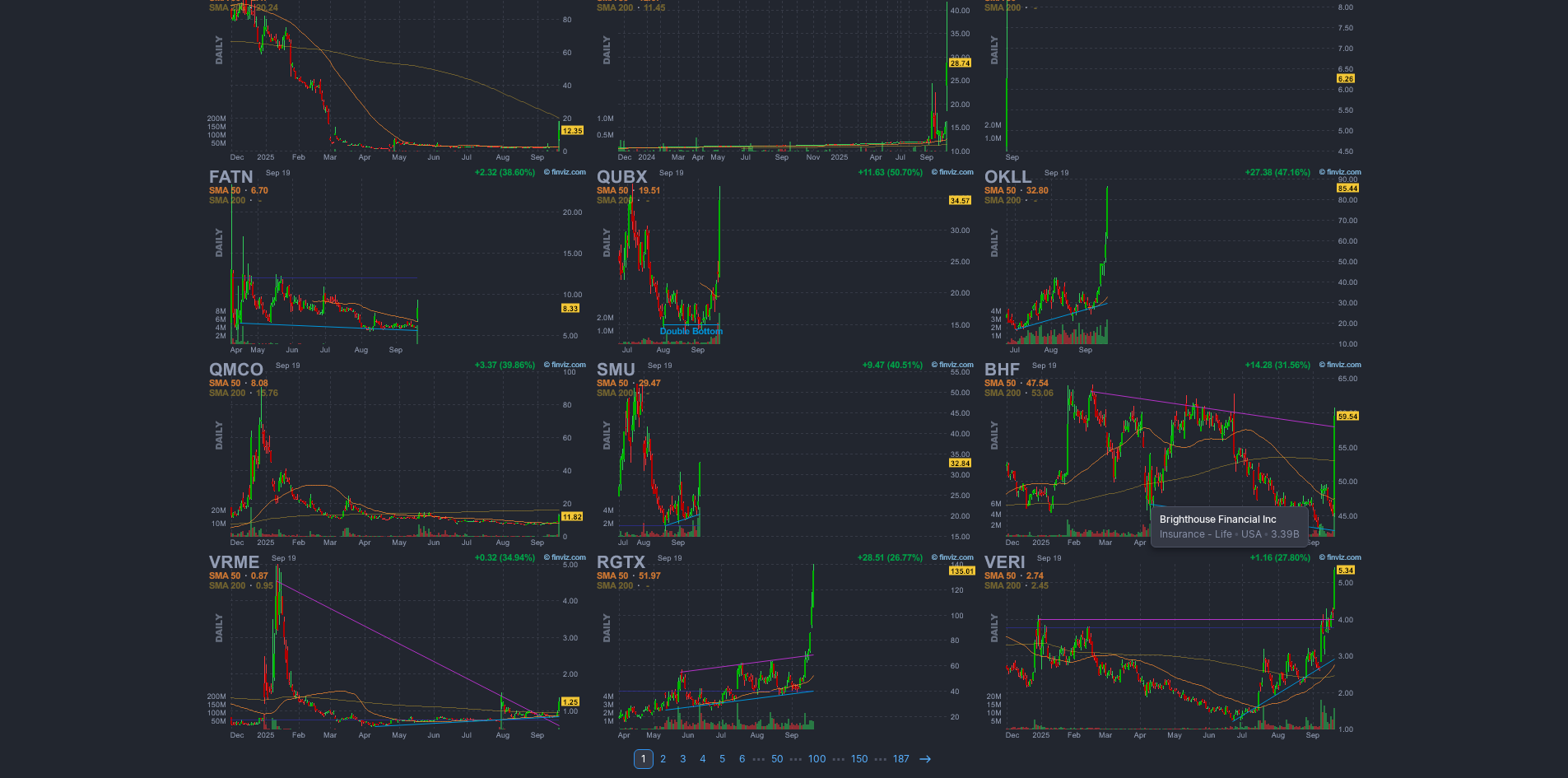
click at [1142, 498] on img at bounding box center [1172, 453] width 386 height 192
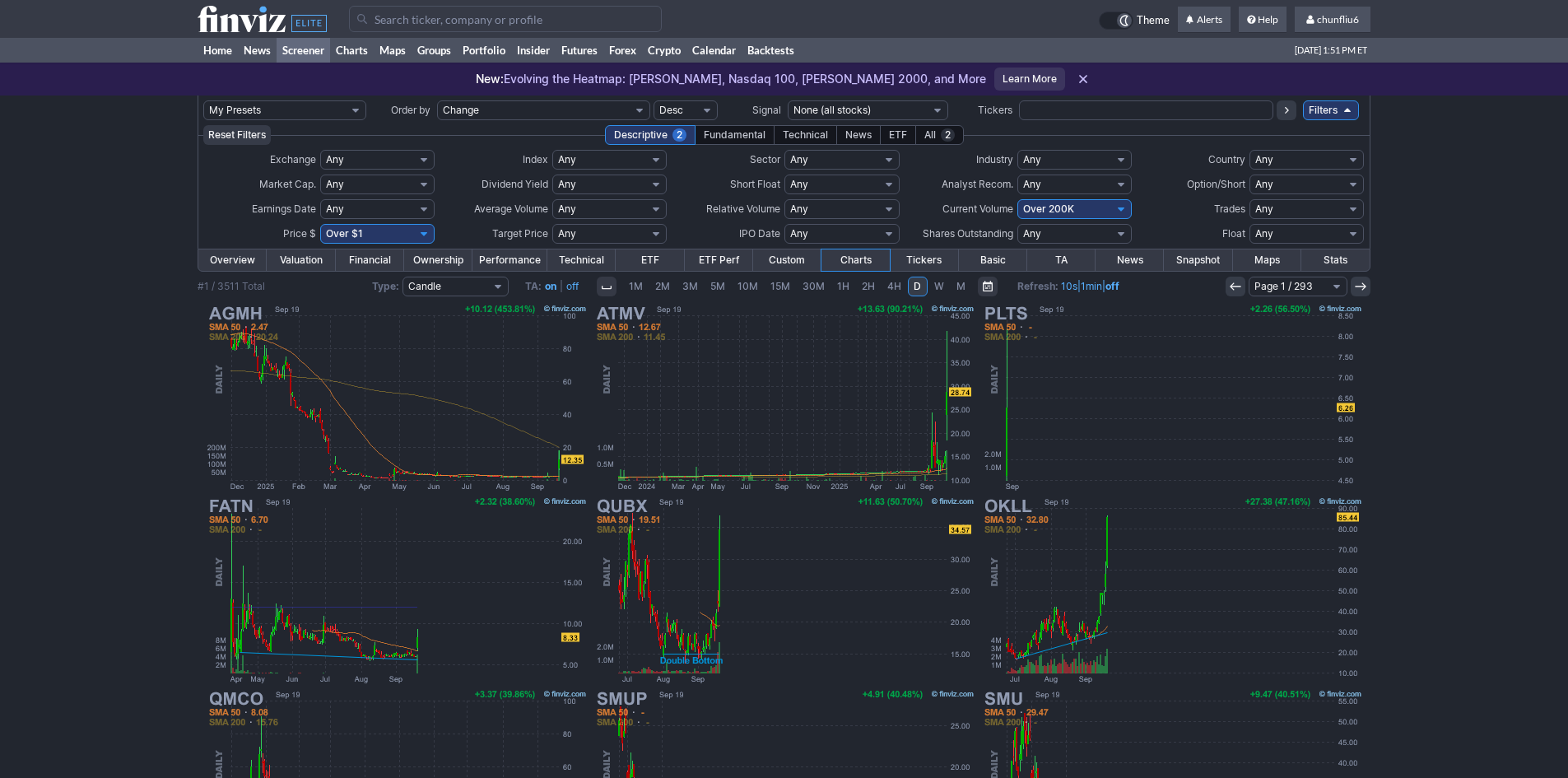
click at [1357, 287] on use at bounding box center [1361, 286] width 11 height 7
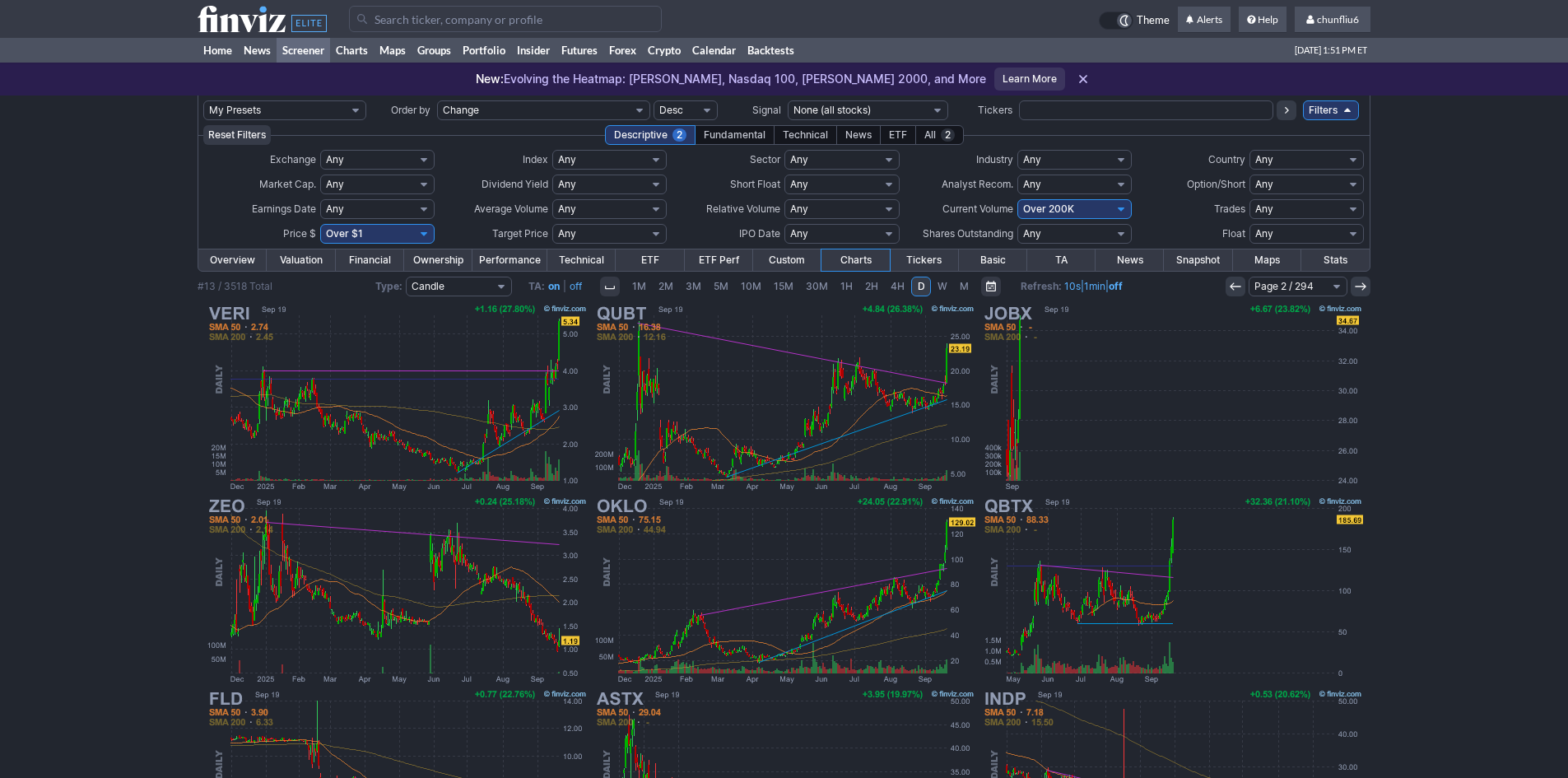
click at [1061, 211] on select "Any Under 50K Under 100K Under 500K Under 750K Under 1M Over 0 Over 50K Over 10…" at bounding box center [1075, 209] width 114 height 20
select select "o400"
click at [1018, 199] on select "Any Under 50K Under 100K Under 500K Under 750K Under 1M Over 0 Over 50K Over 10…" at bounding box center [1075, 209] width 114 height 20
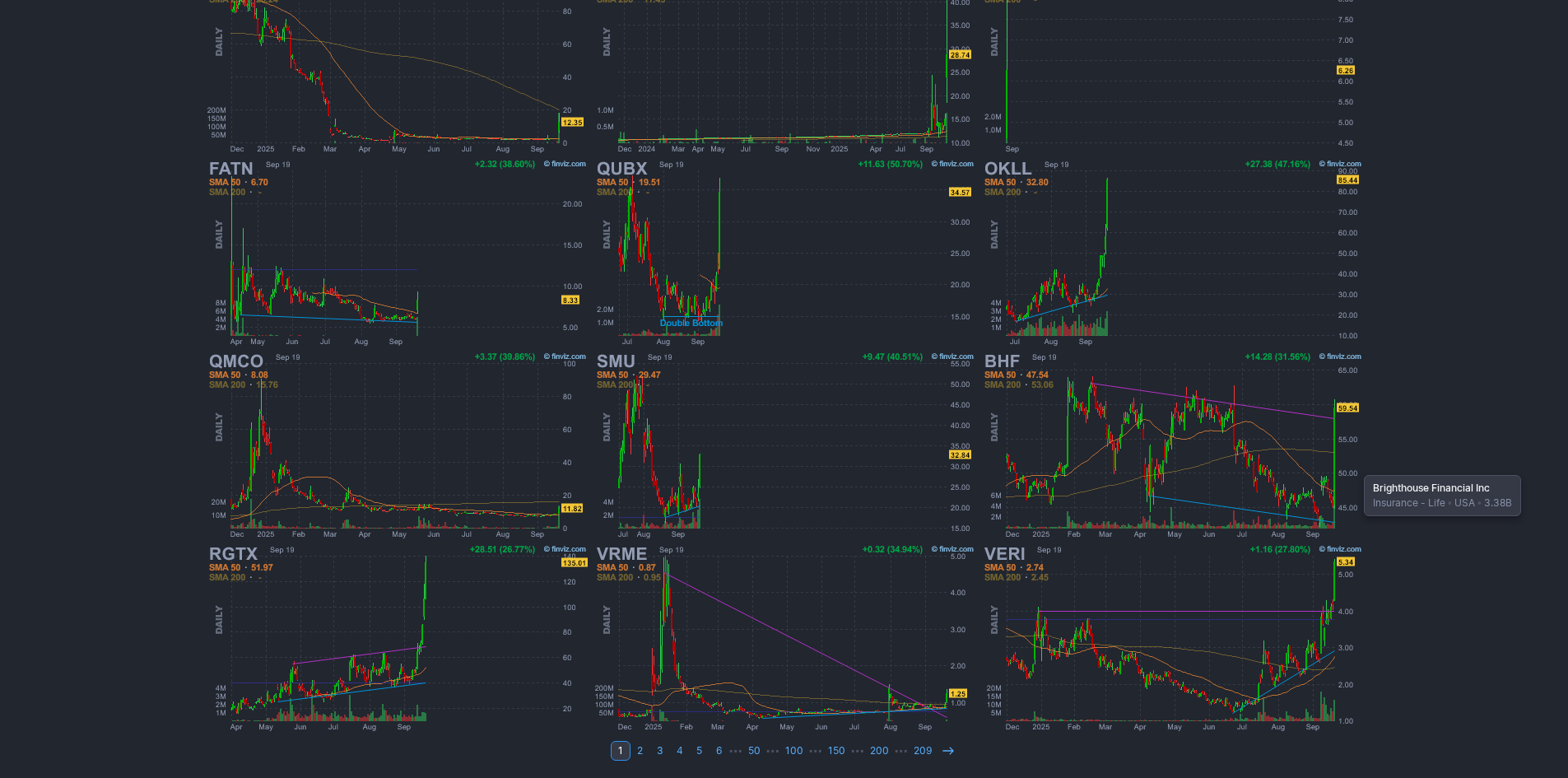
scroll to position [338, 0]
click at [948, 756] on link at bounding box center [948, 750] width 20 height 20
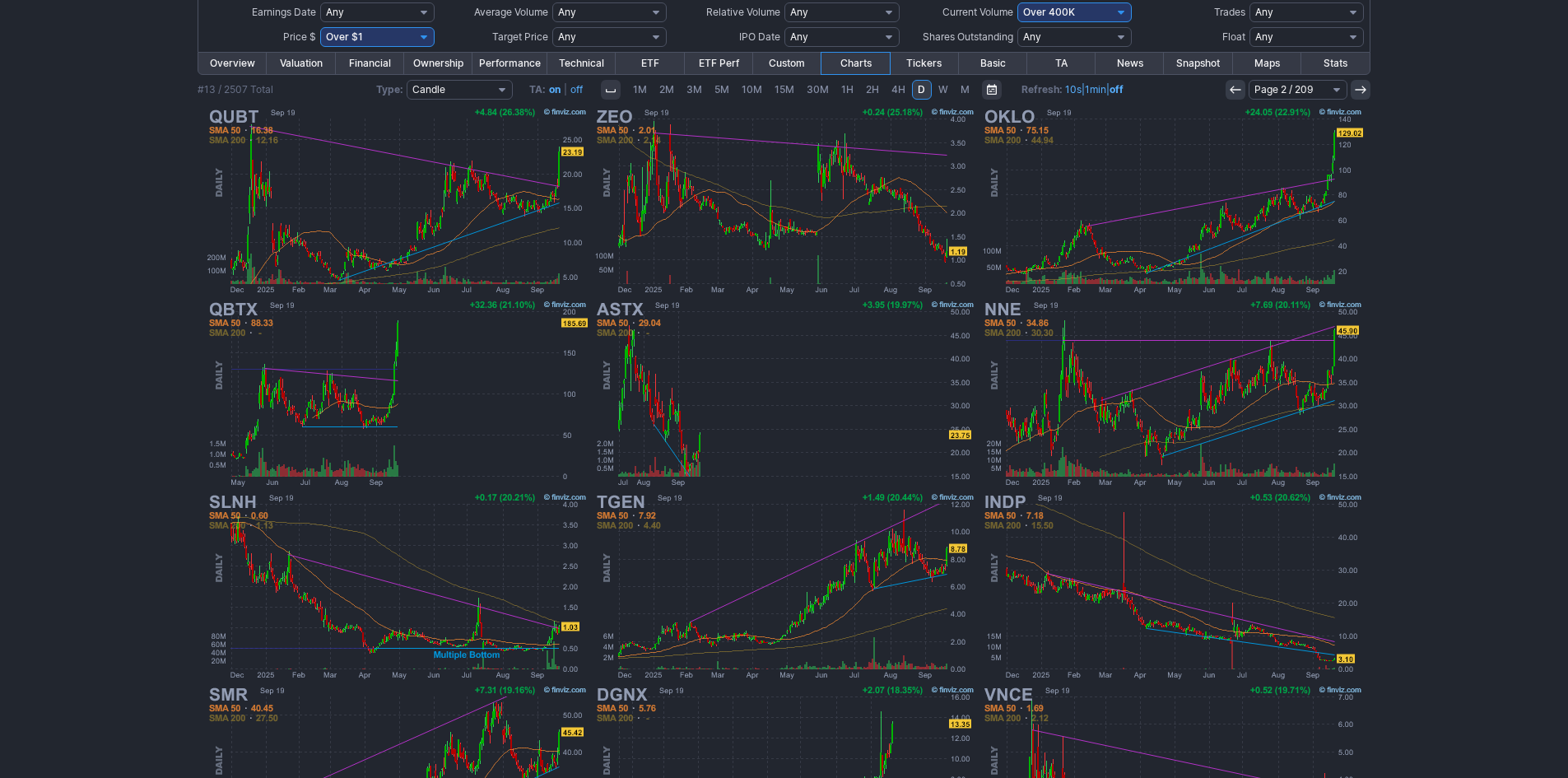
scroll to position [329, 0]
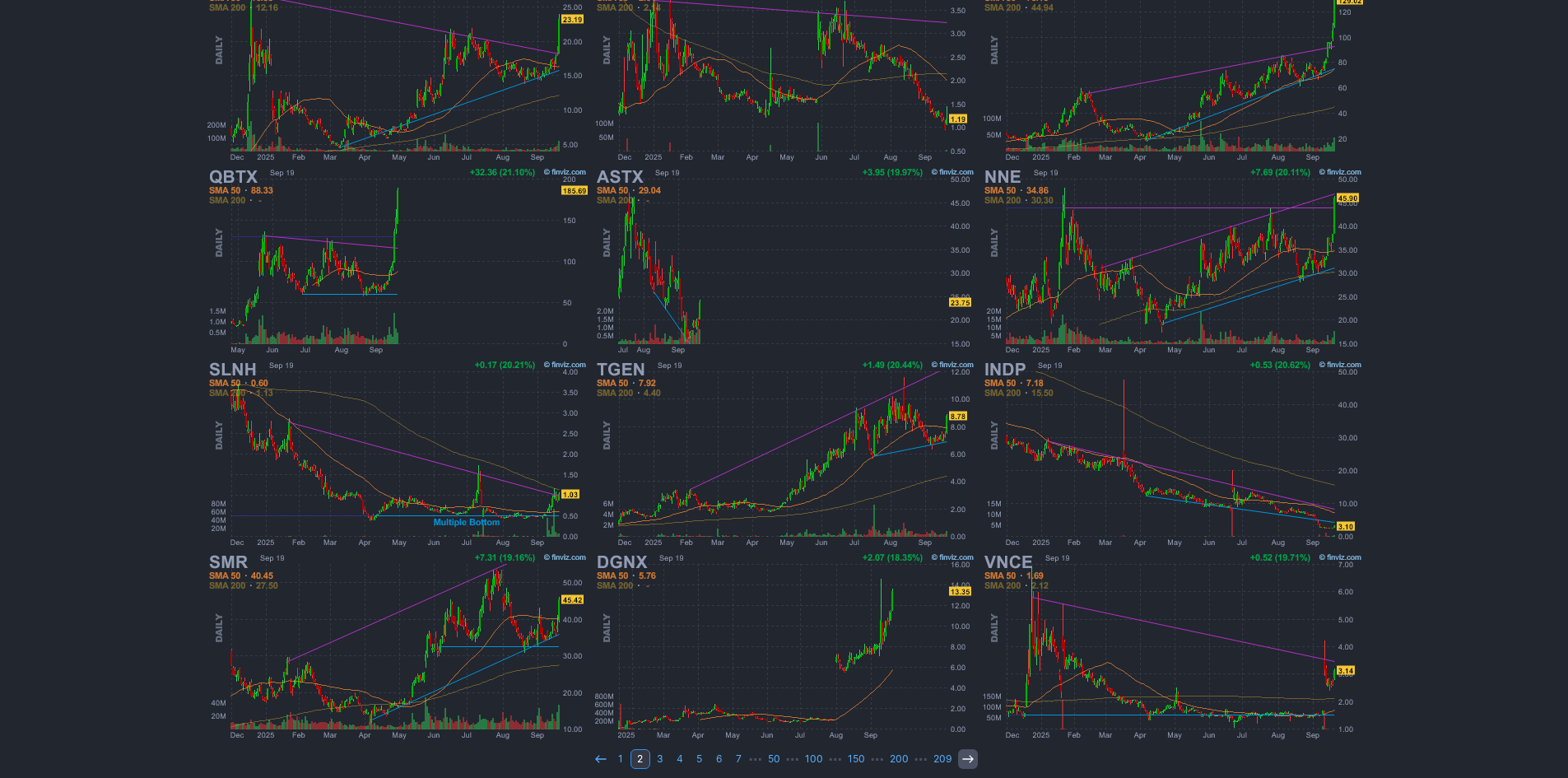
click at [963, 758] on use at bounding box center [968, 758] width 11 height 7
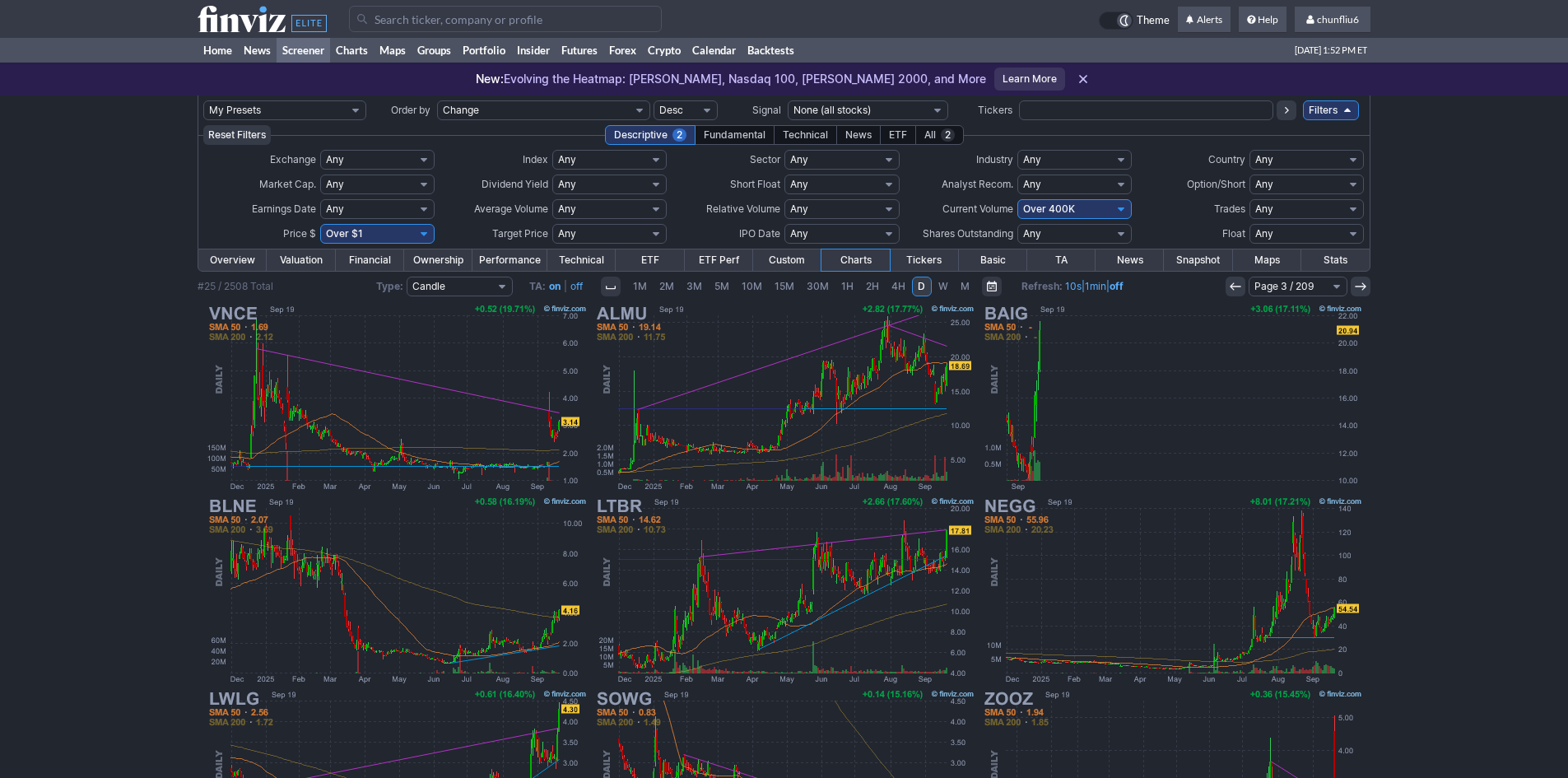
click at [1457, 404] on div "My Presets -Save Screen -Edit Screens p: NP! Order by Ticker Tickers Input Filt…" at bounding box center [784, 605] width 1568 height 1020
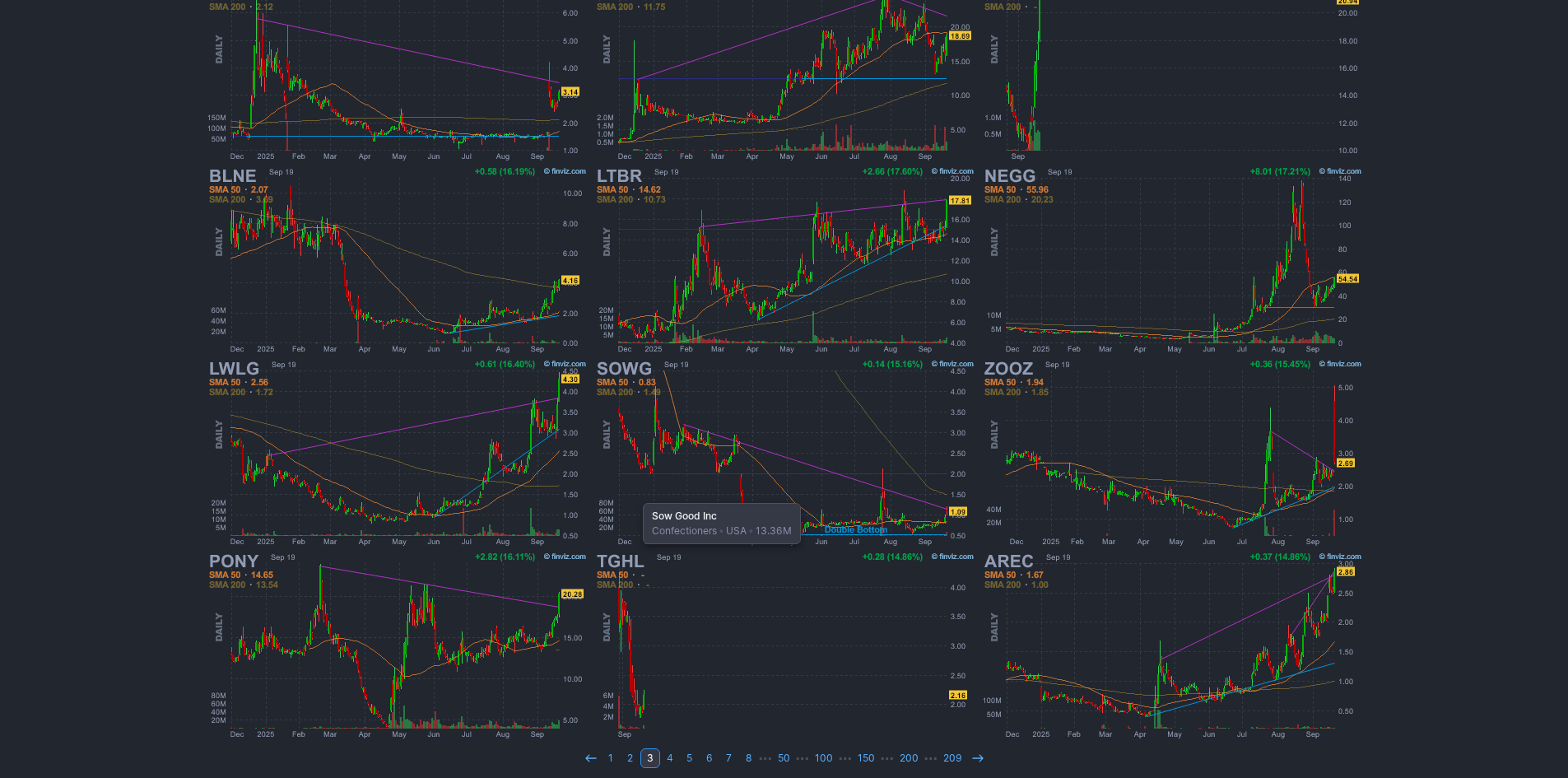
scroll to position [338, 0]
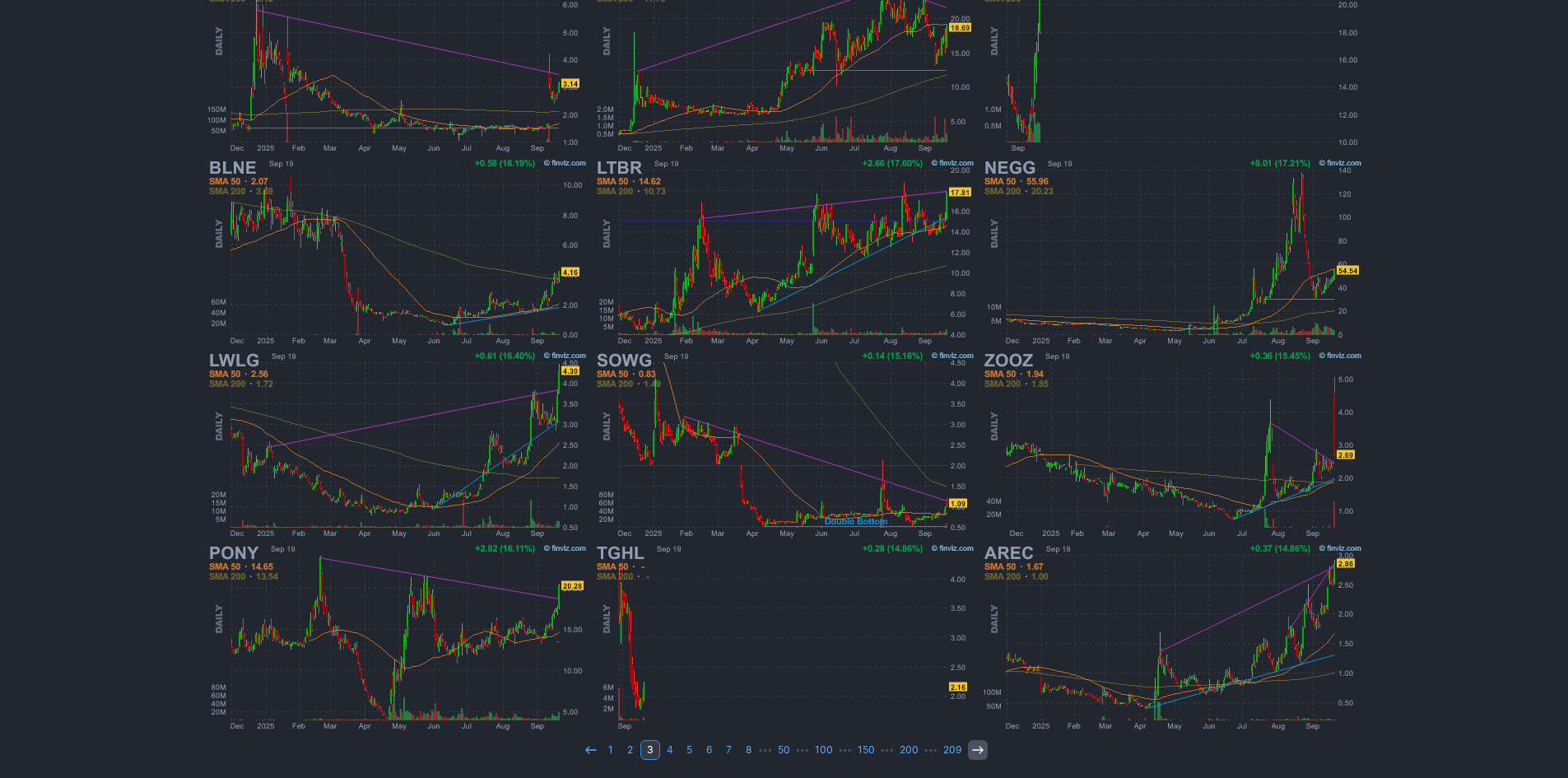
click at [975, 751] on icon at bounding box center [978, 750] width 13 height 13
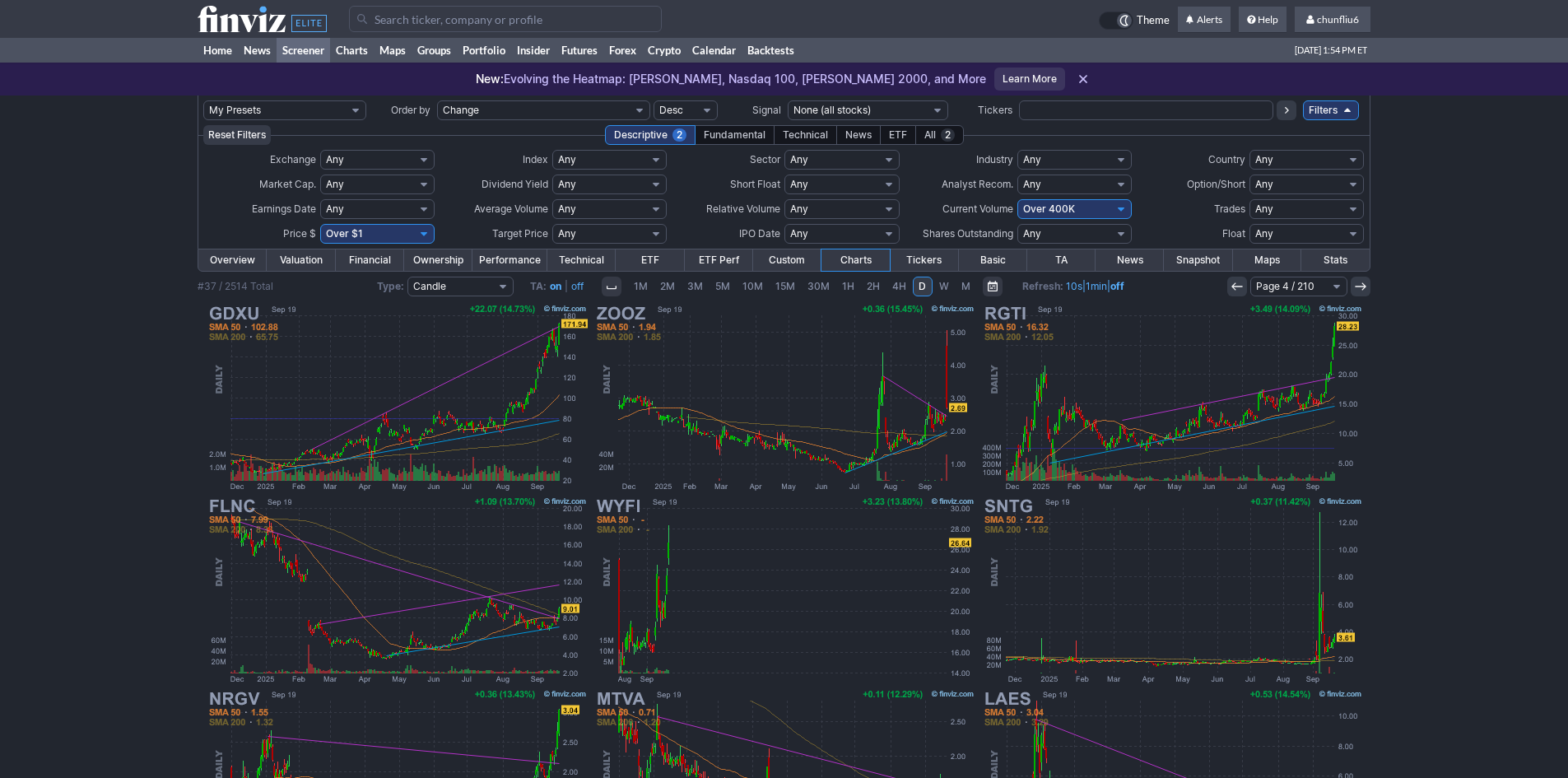
click at [391, 229] on select "Any Under $1 Under $2 Under $3 Under $4 Under $5 Under $7 Under $10 Under $15 U…" at bounding box center [378, 233] width 114 height 20
select select "o10"
click at [321, 223] on select "Any Under $1 Under $2 Under $3 Under $4 Under $5 Under $7 Under $10 Under $15 U…" at bounding box center [378, 233] width 114 height 20
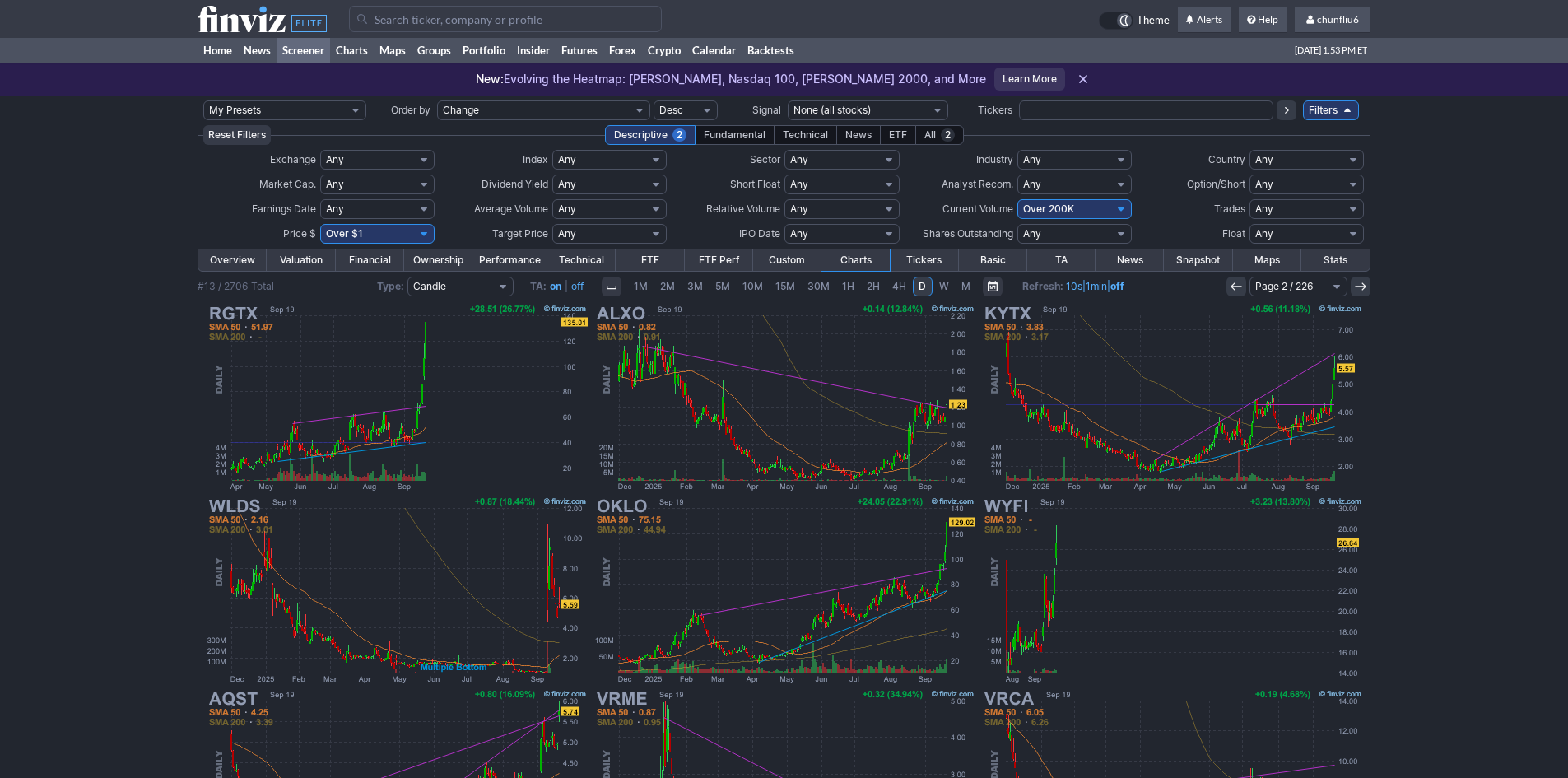
drag, startPoint x: 1052, startPoint y: 208, endPoint x: 1054, endPoint y: 216, distance: 8.2
click at [1054, 207] on select "Any Under 50K Under 100K Under 500K Under 750K Under 1M Over 0 Over 50K Over 10…" at bounding box center [1075, 209] width 114 height 20
select select "o500"
click at [1018, 199] on select "Any Under 50K Under 100K Under 500K Under 750K Under 1M Over 0 Over 50K Over 10…" at bounding box center [1075, 209] width 114 height 20
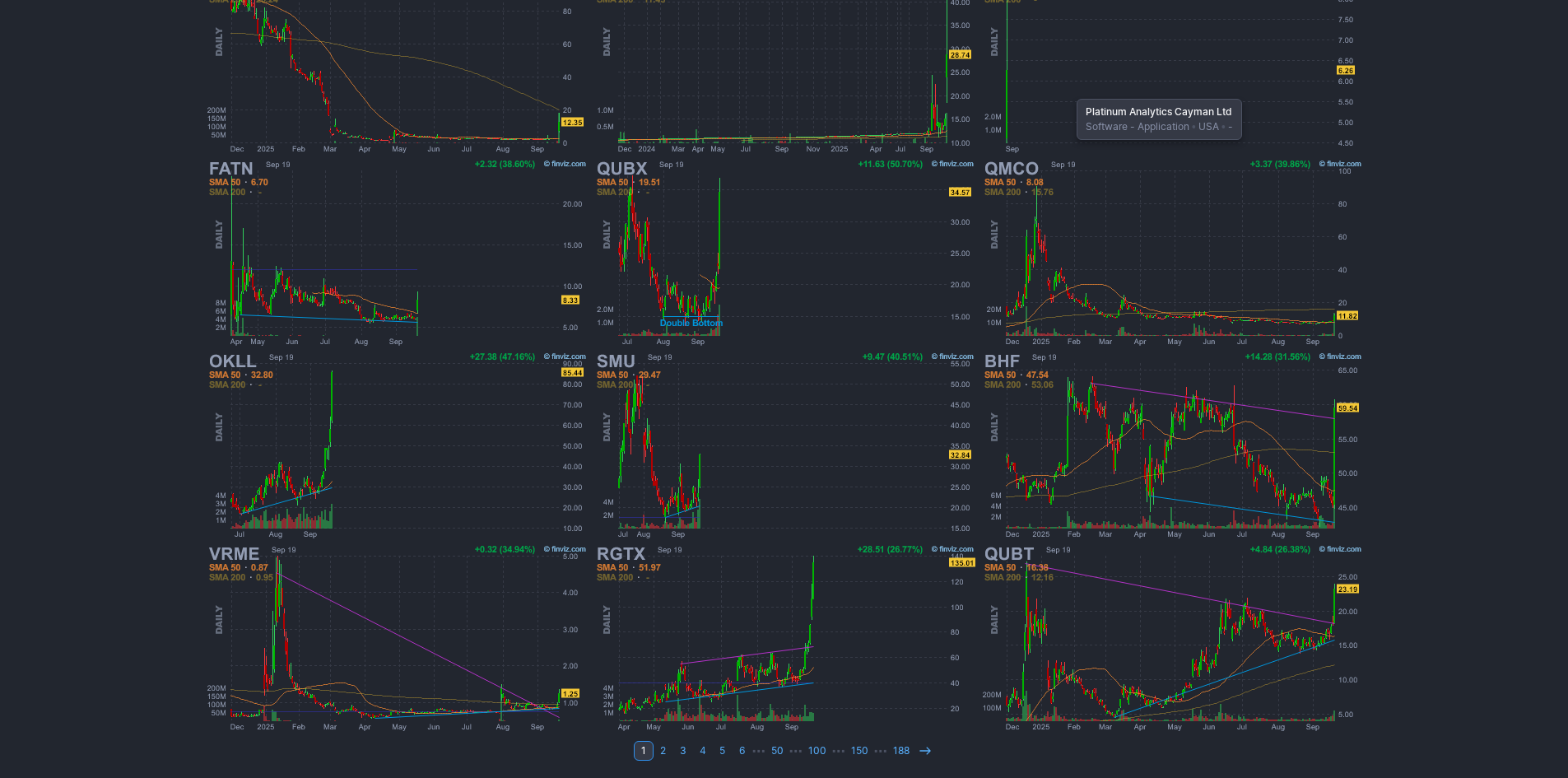
scroll to position [338, 0]
click at [919, 744] on icon at bounding box center [925, 750] width 13 height 13
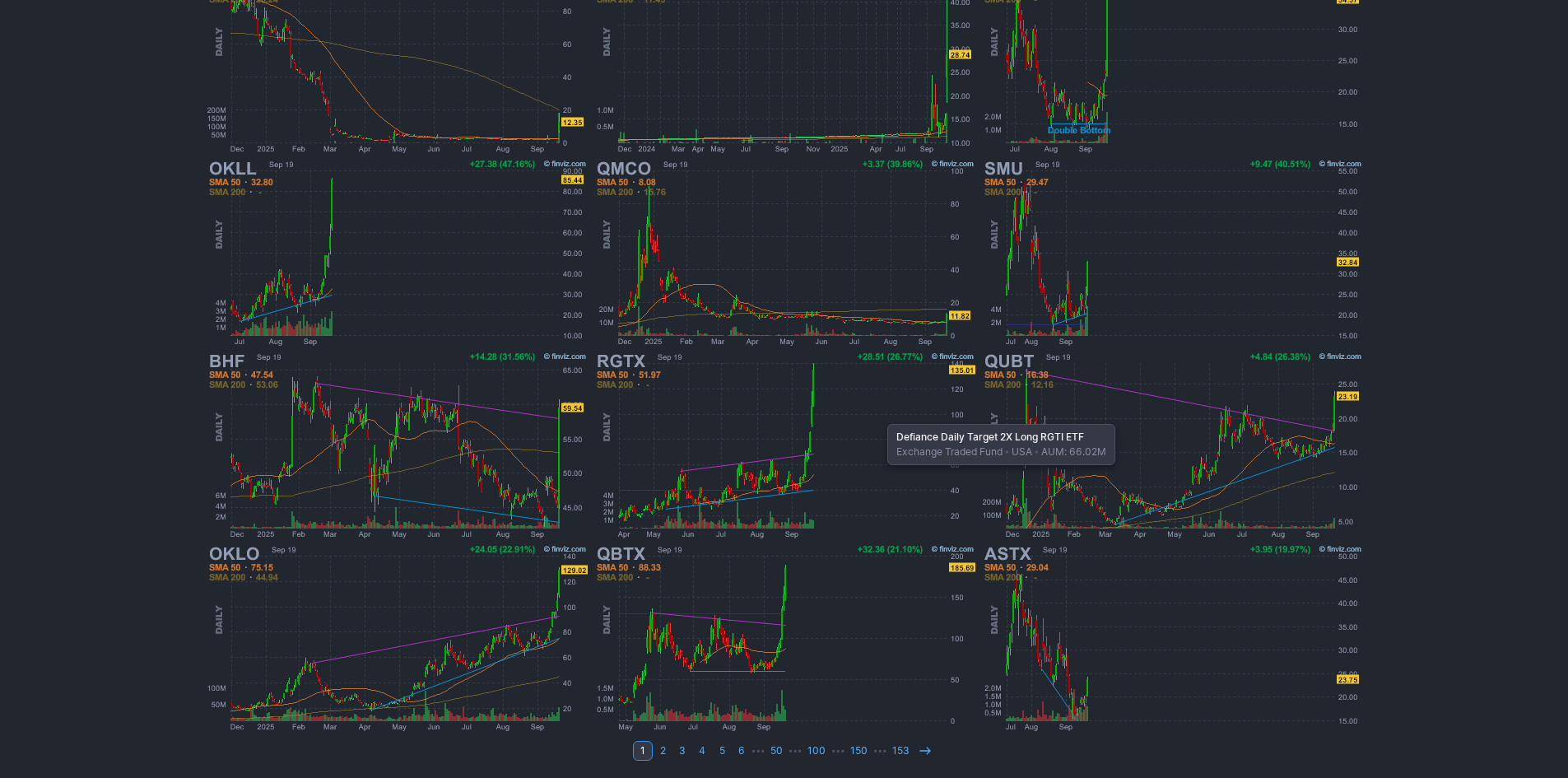
scroll to position [338, 0]
click at [924, 750] on use at bounding box center [925, 749] width 11 height 7
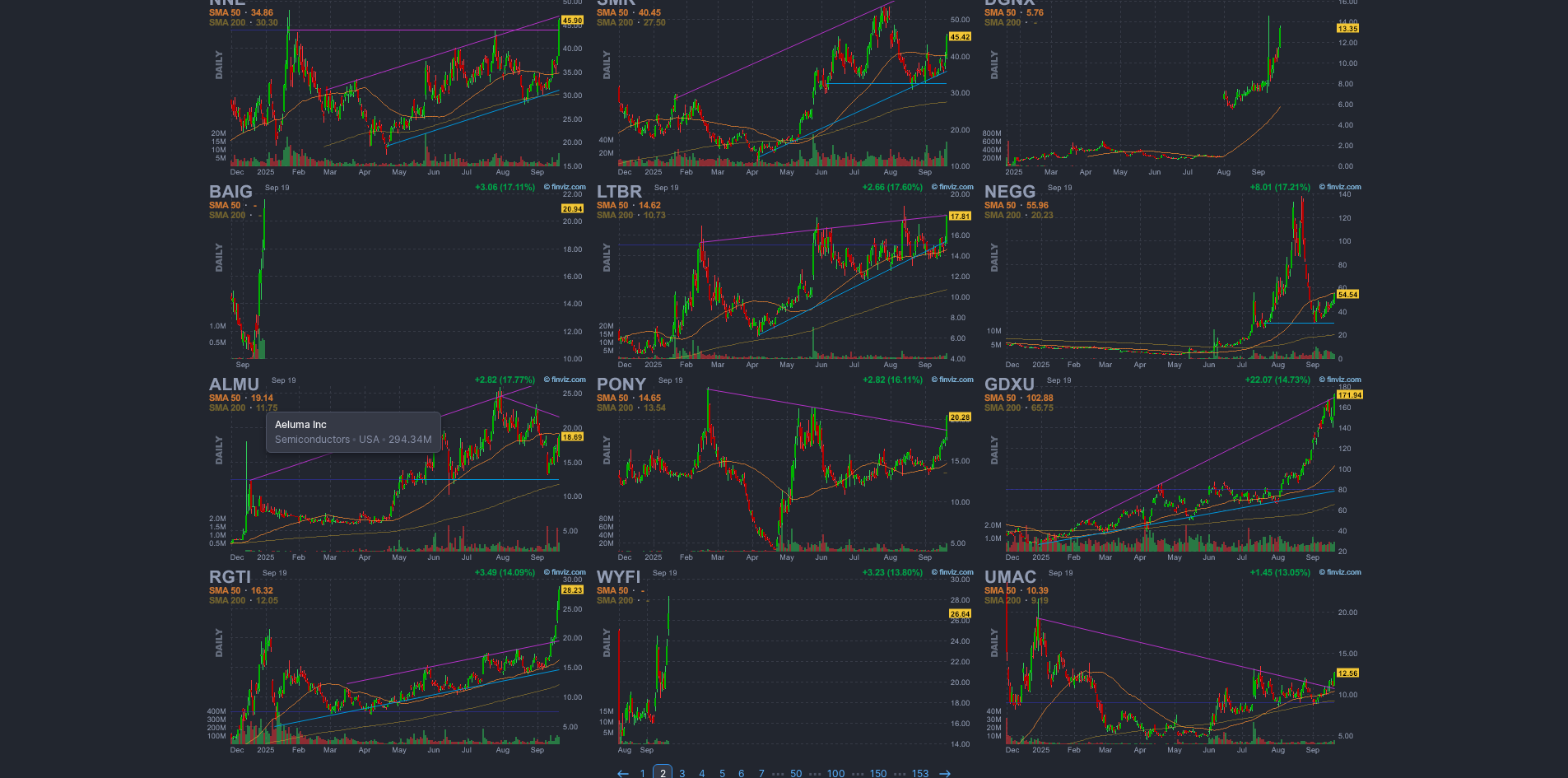
scroll to position [338, 0]
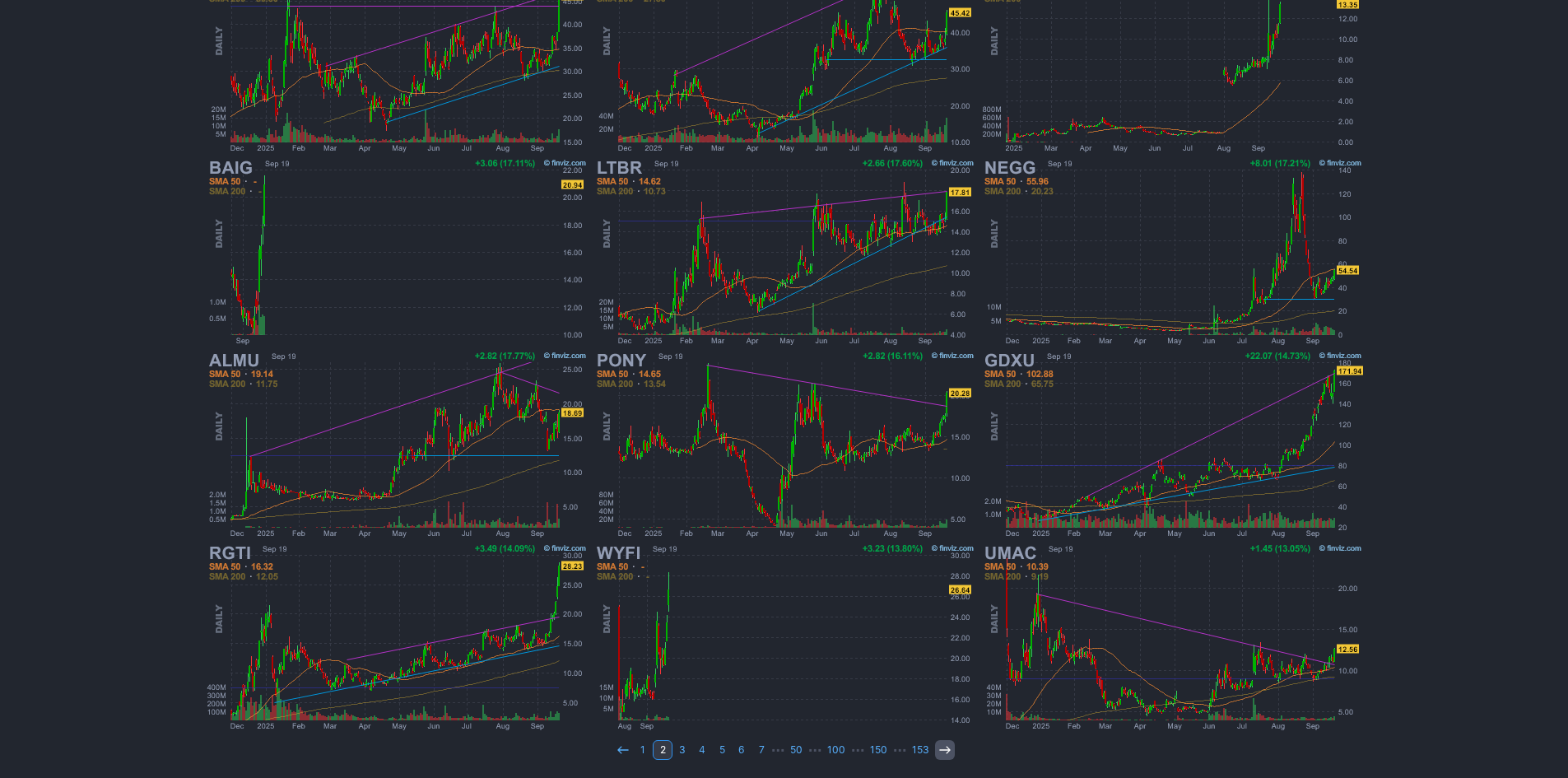
click at [938, 745] on icon at bounding box center [945, 750] width 13 height 13
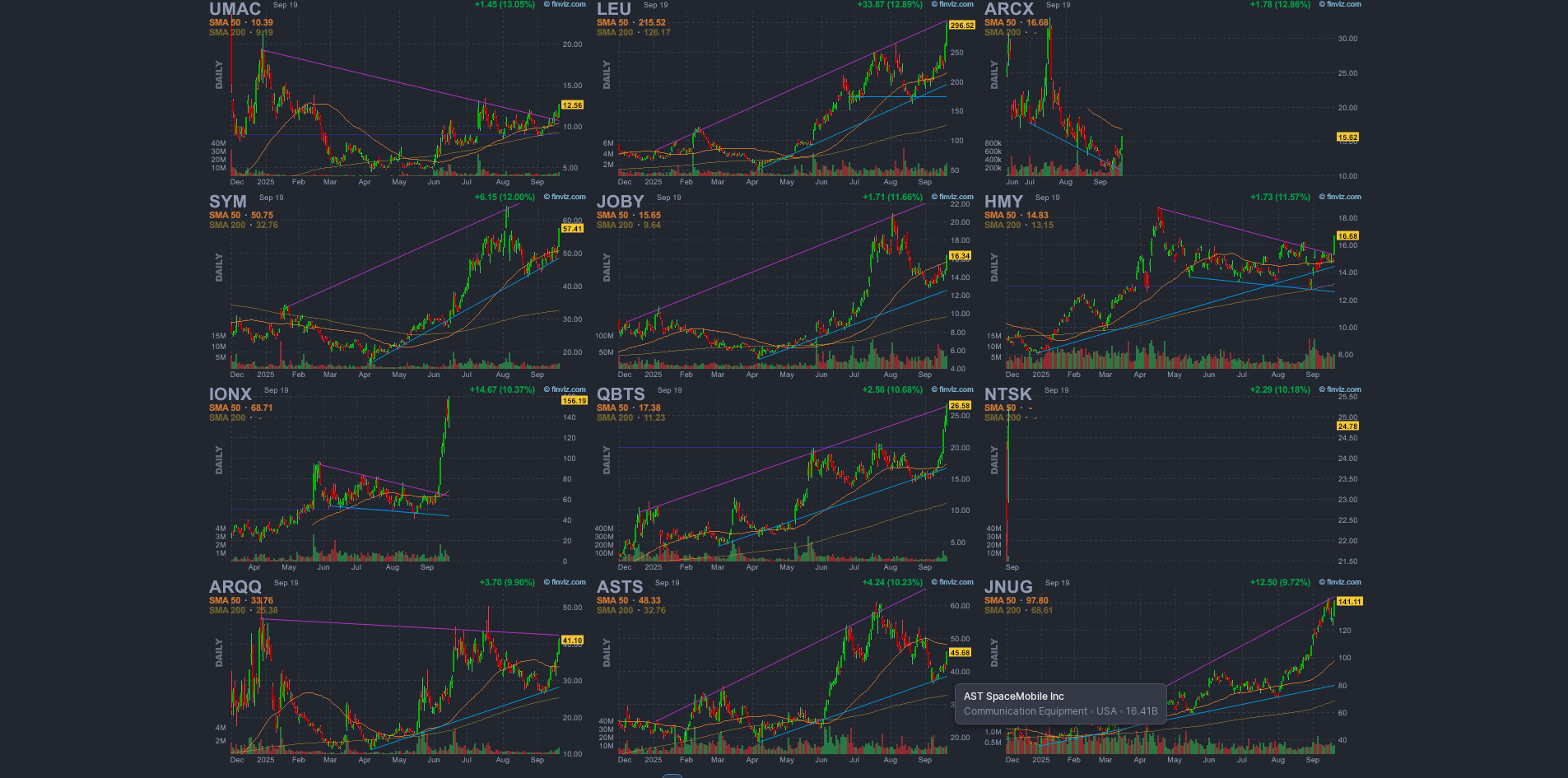
scroll to position [329, 0]
